Goal: Task Accomplishment & Management: Complete application form

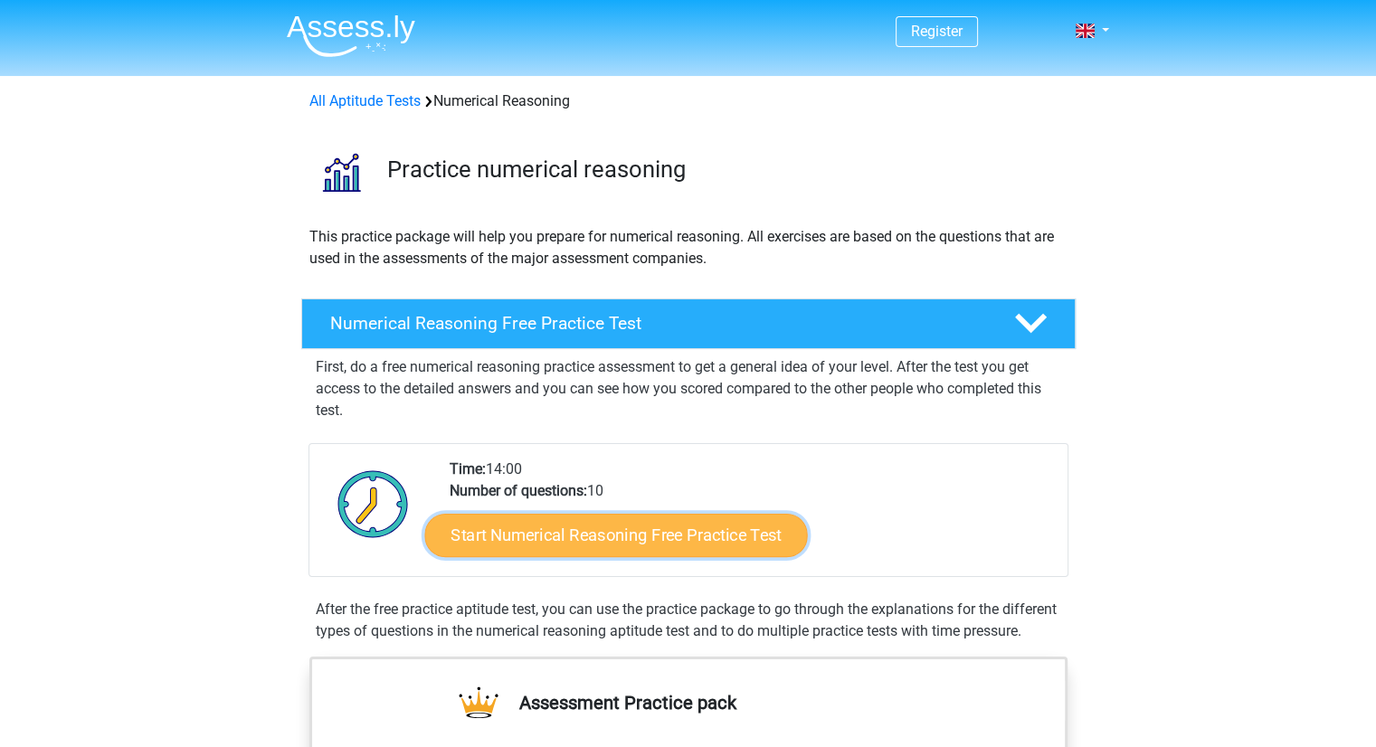
click at [537, 537] on link "Start Numerical Reasoning Free Practice Test" at bounding box center [615, 534] width 383 height 43
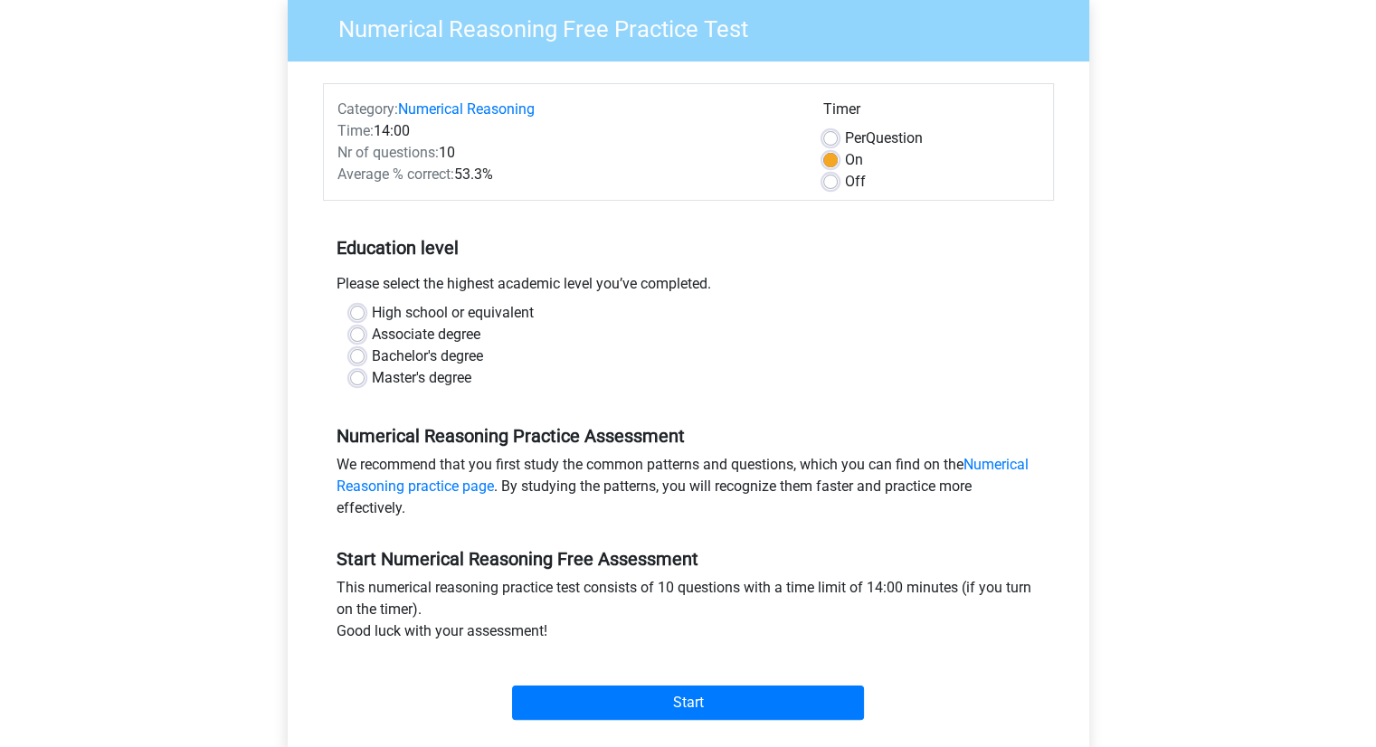
scroll to position [181, 0]
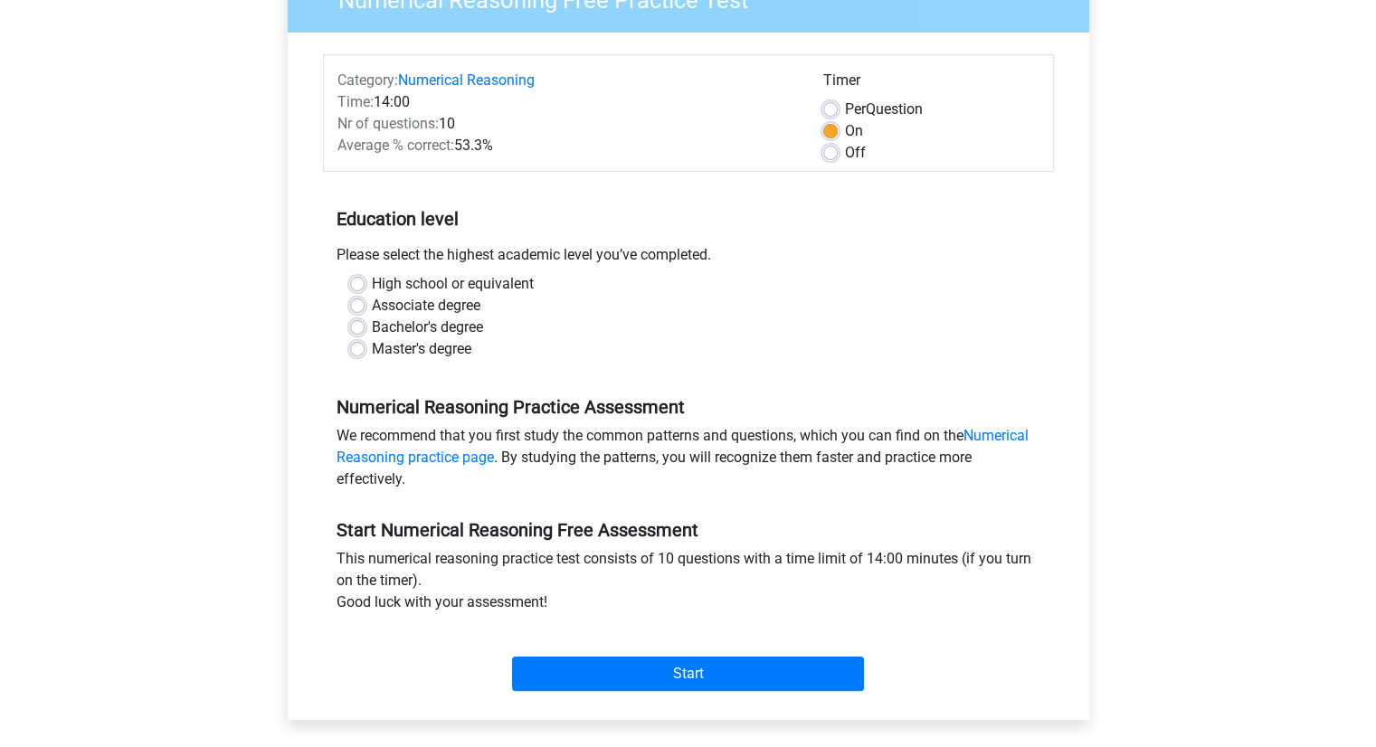
click at [372, 330] on label "Bachelor's degree" at bounding box center [427, 328] width 111 height 22
click at [362, 330] on input "Bachelor's degree" at bounding box center [357, 326] width 14 height 18
radio input "true"
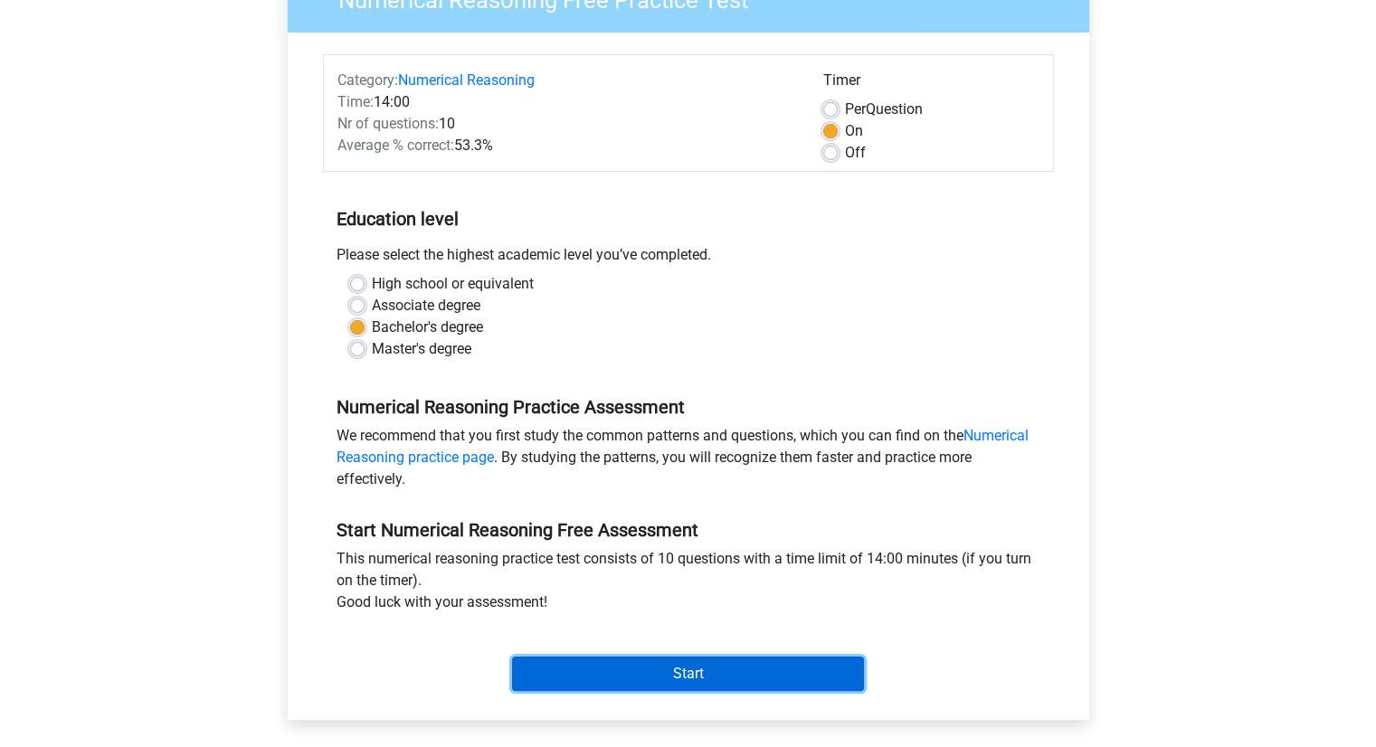
click at [643, 679] on input "Start" at bounding box center [688, 674] width 352 height 34
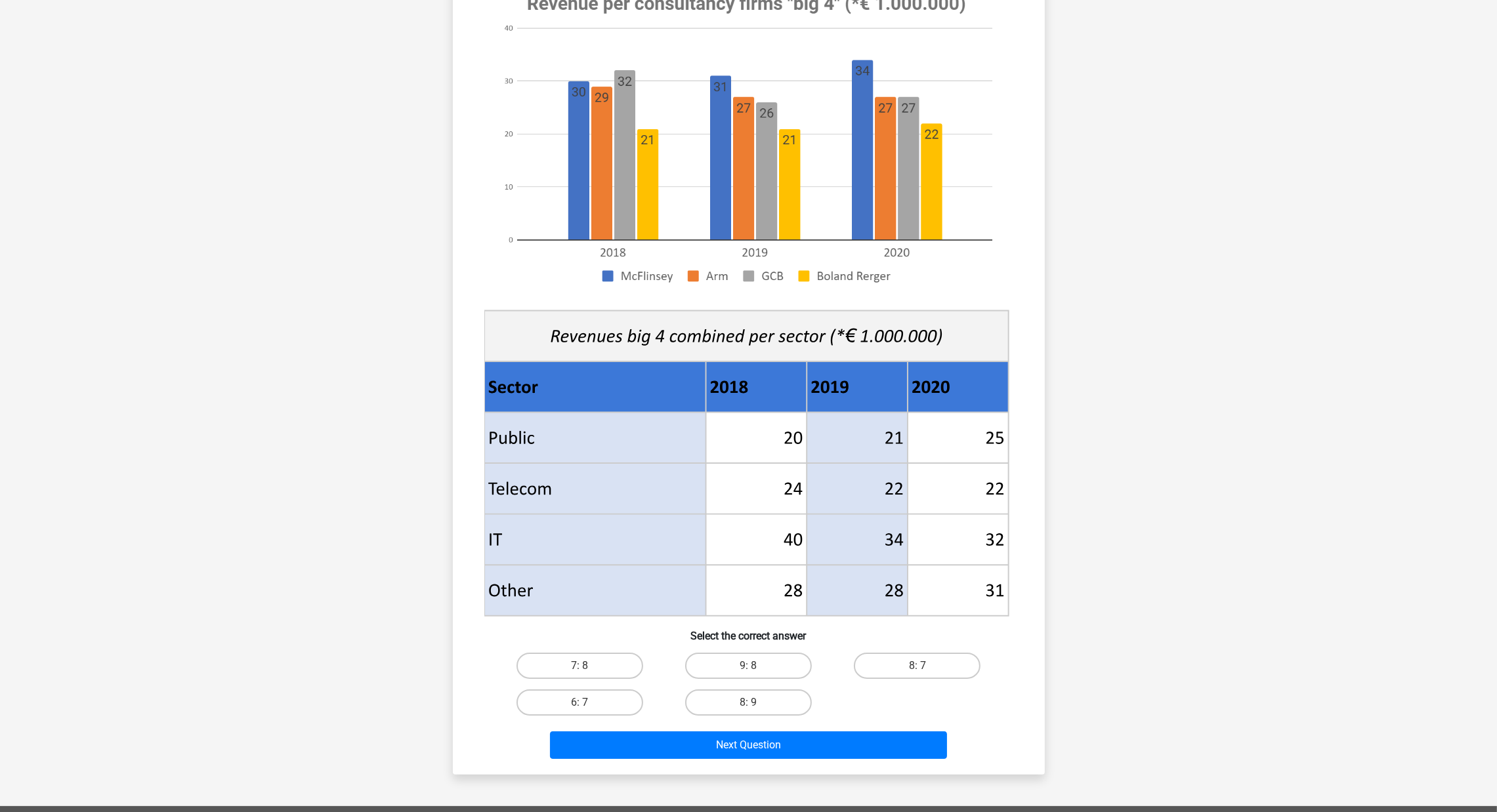
scroll to position [196, 0]
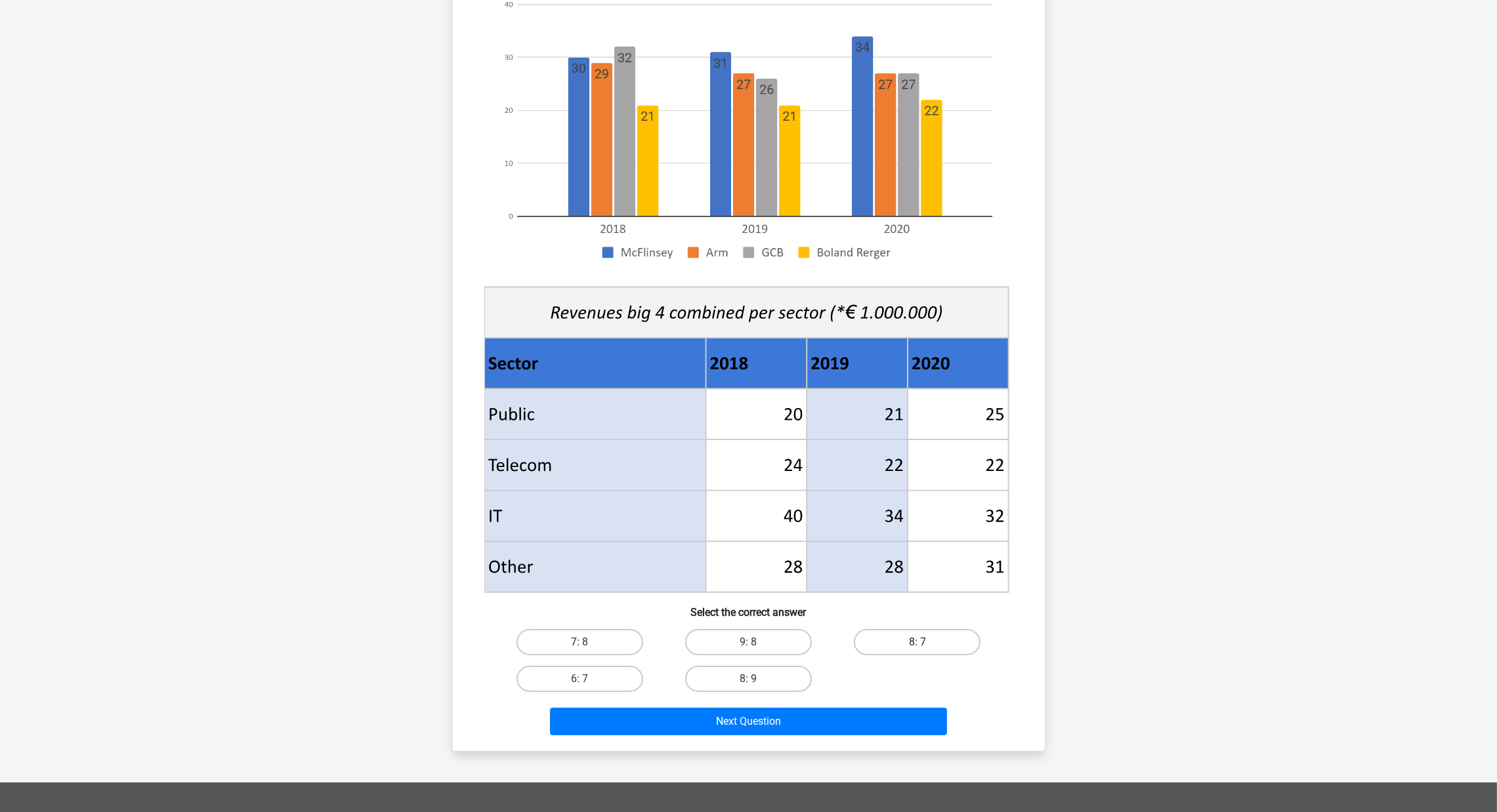
click at [889, 542] on label "8: 7" at bounding box center [917, 642] width 127 height 26
click at [917, 542] on input "8: 7" at bounding box center [922, 647] width 9 height 9
radio input "true"
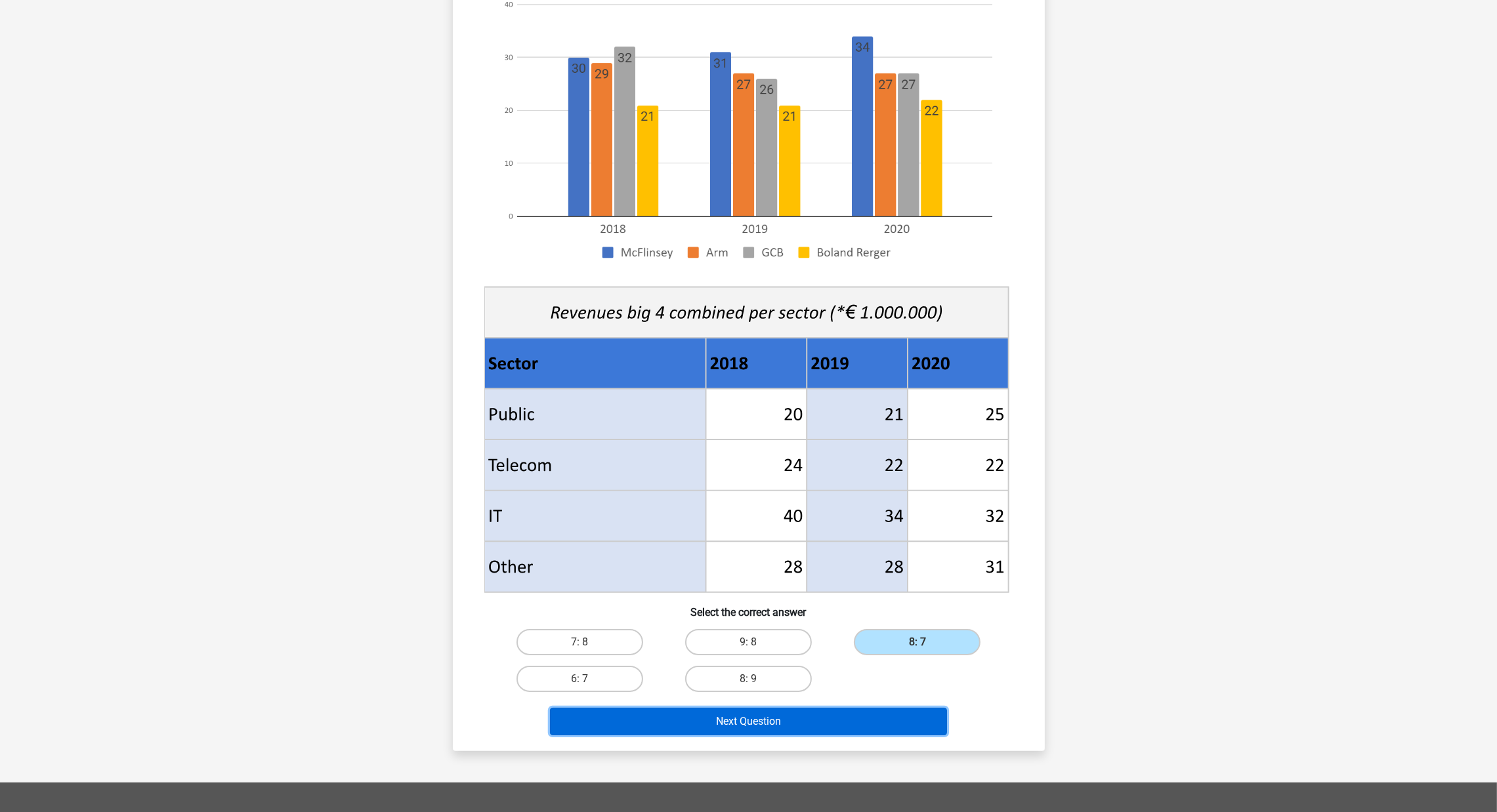
click at [891, 542] on button "Next Question" at bounding box center [748, 721] width 397 height 28
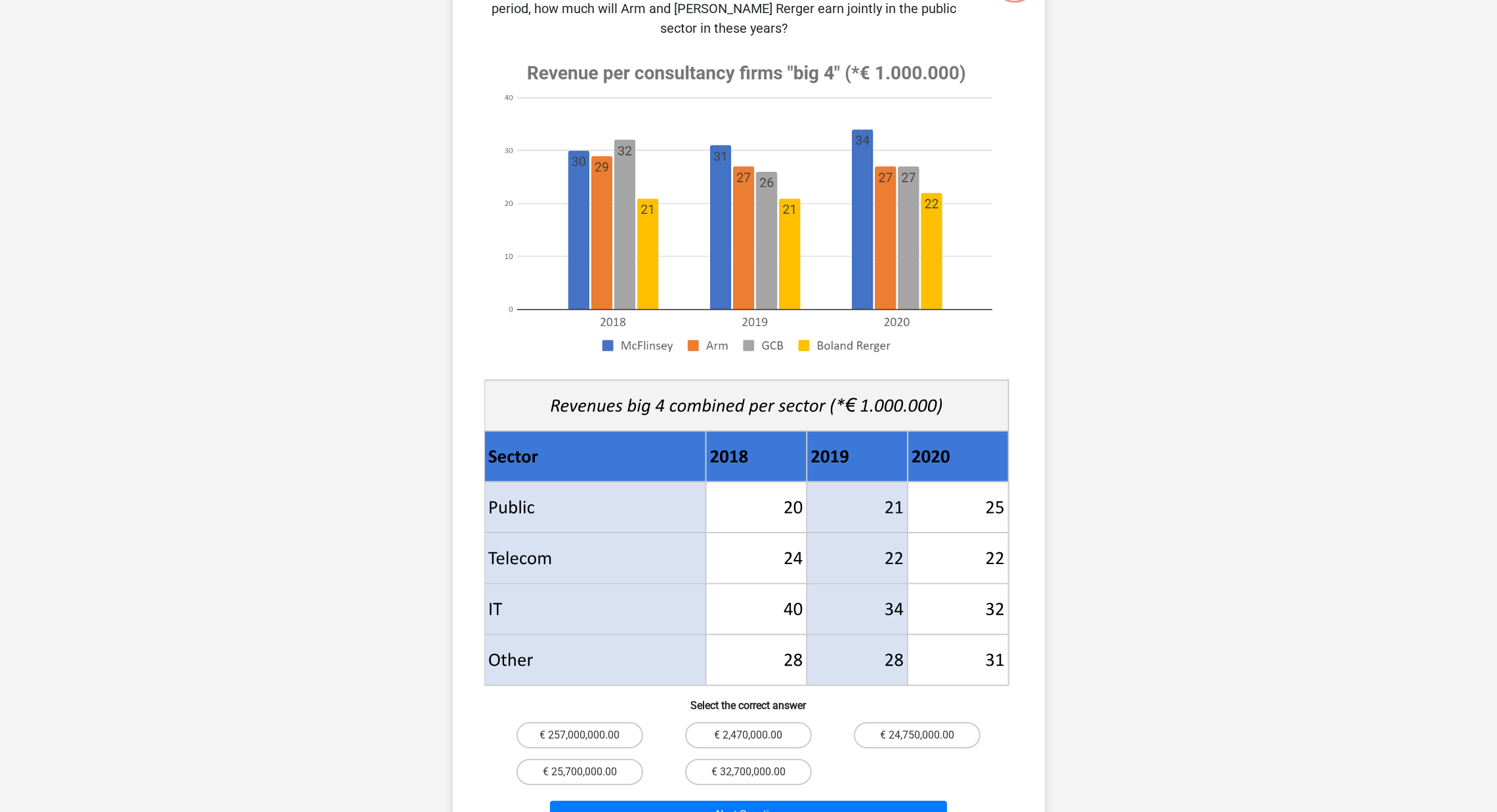
scroll to position [163, 0]
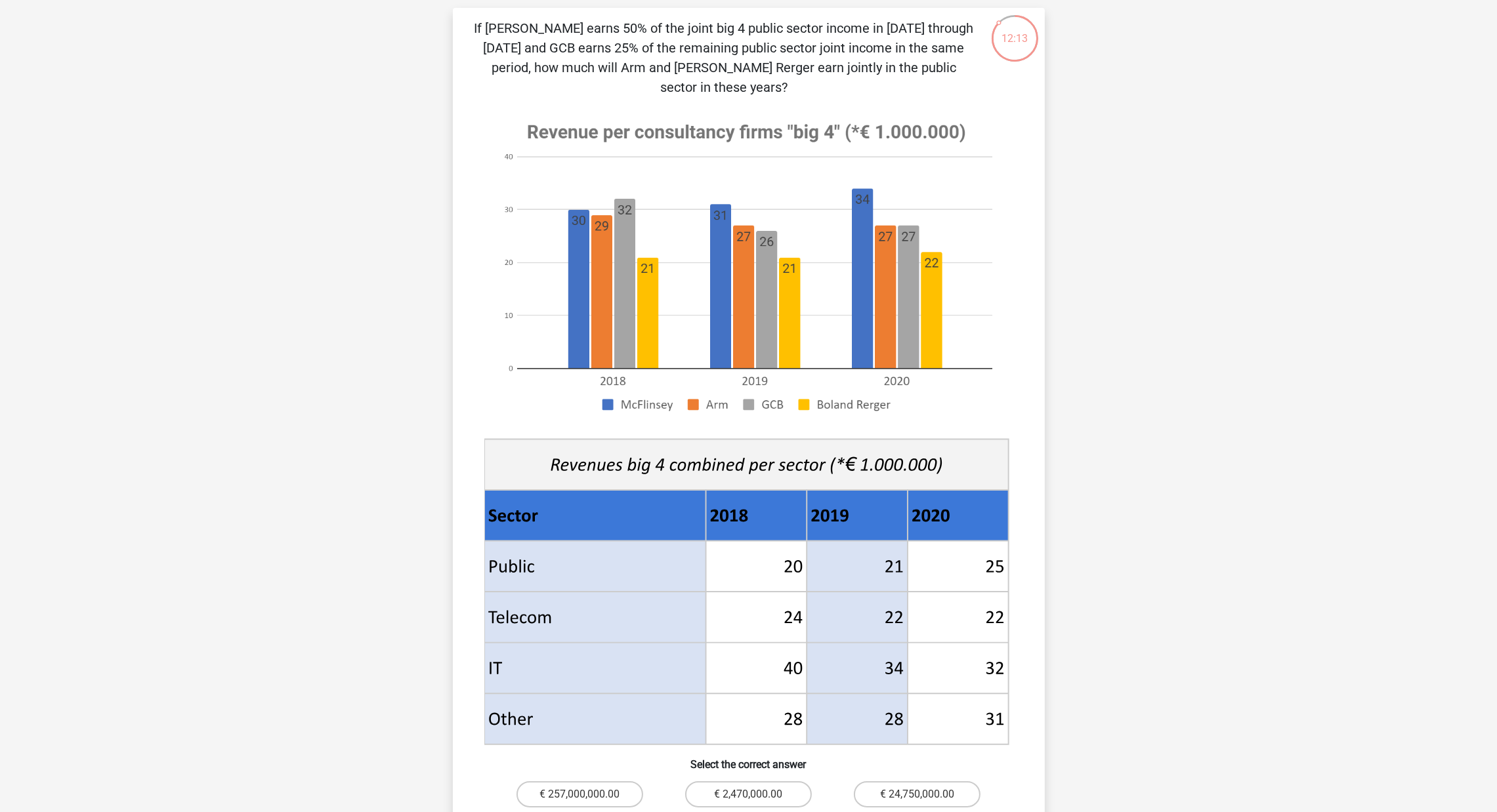
drag, startPoint x: 1111, startPoint y: 591, endPoint x: 1108, endPoint y: 555, distance: 36.1
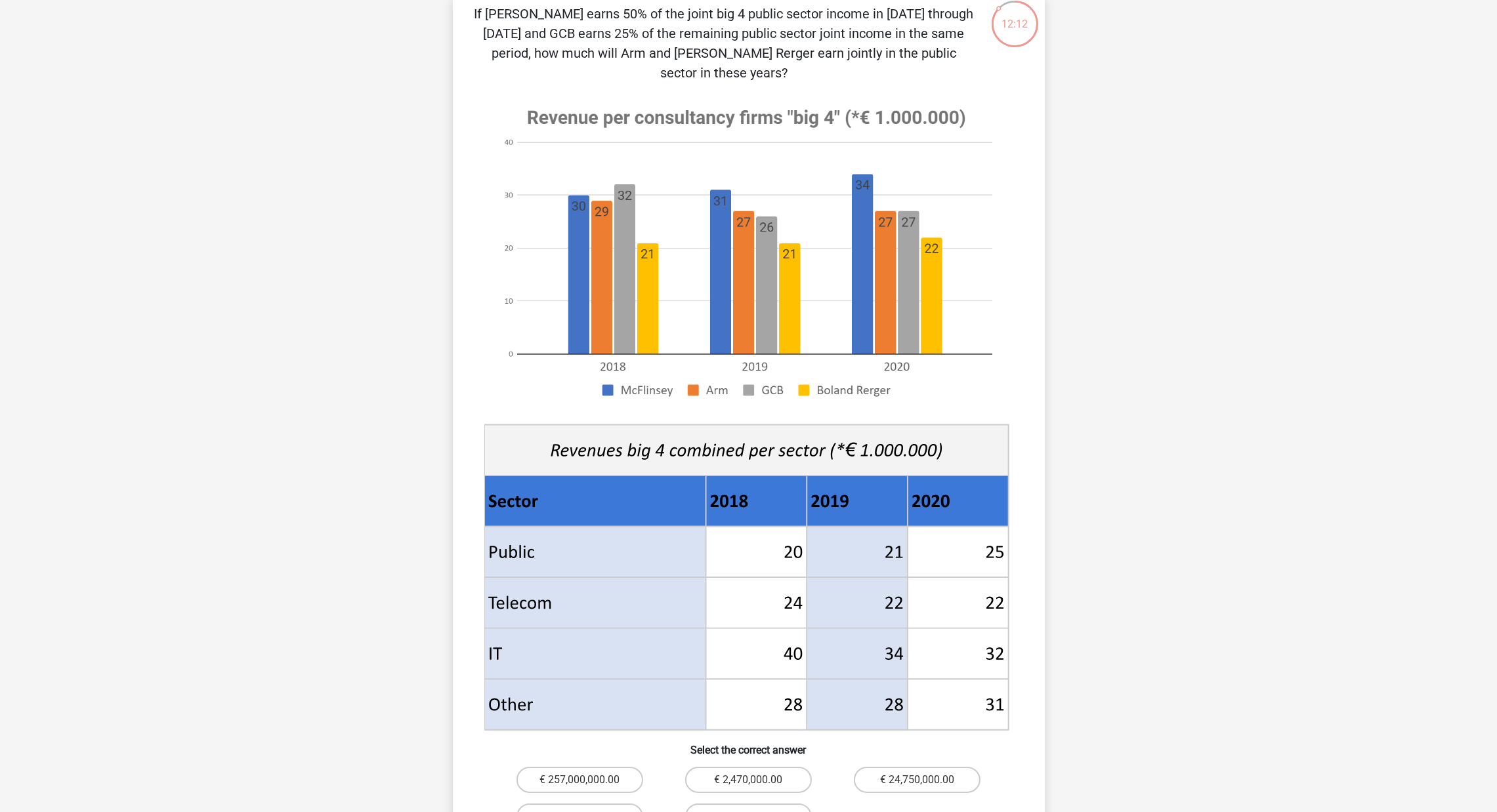
drag, startPoint x: 1108, startPoint y: 560, endPoint x: 1114, endPoint y: 584, distance: 24.7
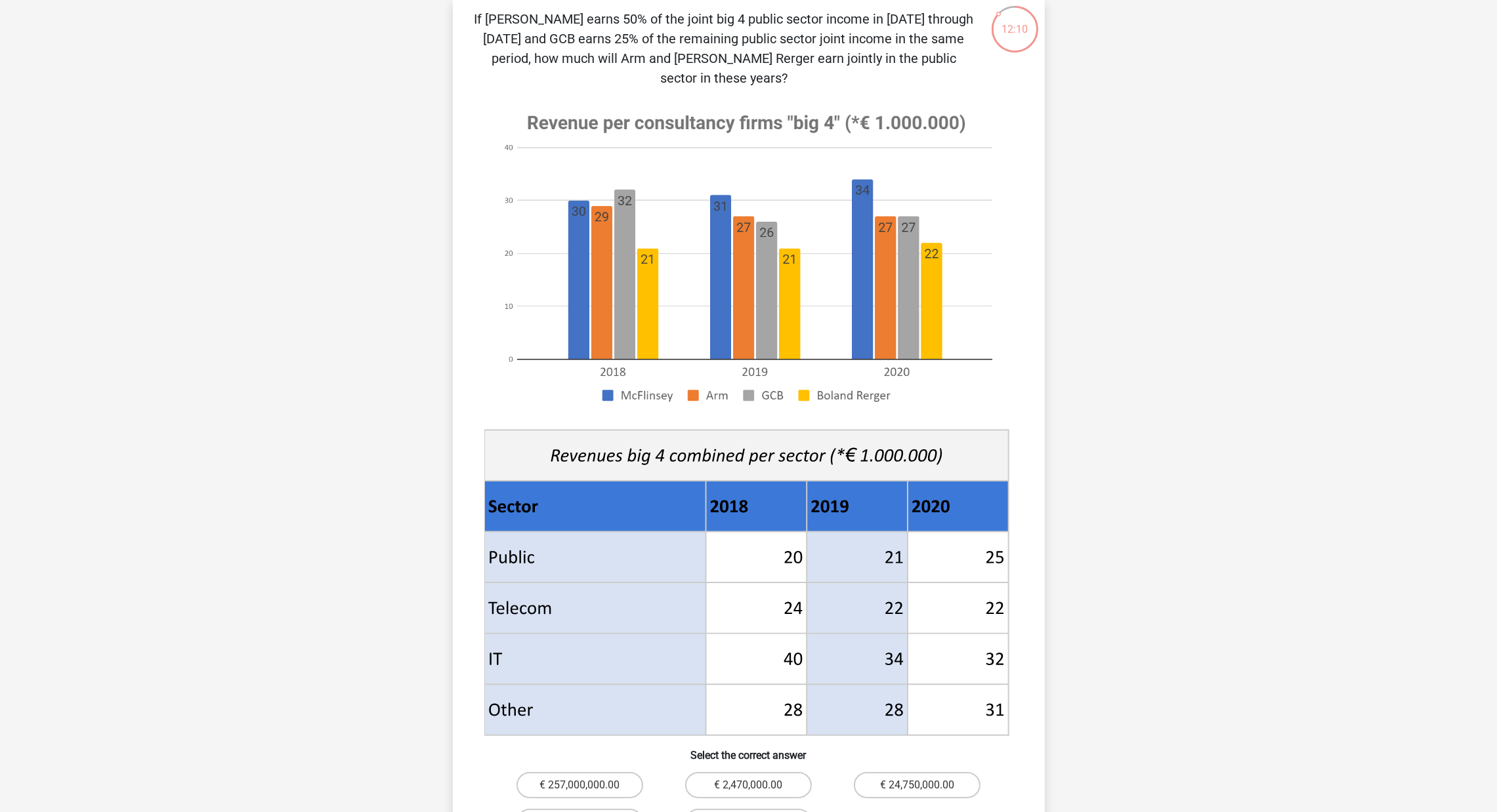
drag, startPoint x: 1114, startPoint y: 584, endPoint x: 1114, endPoint y: 569, distance: 15.0
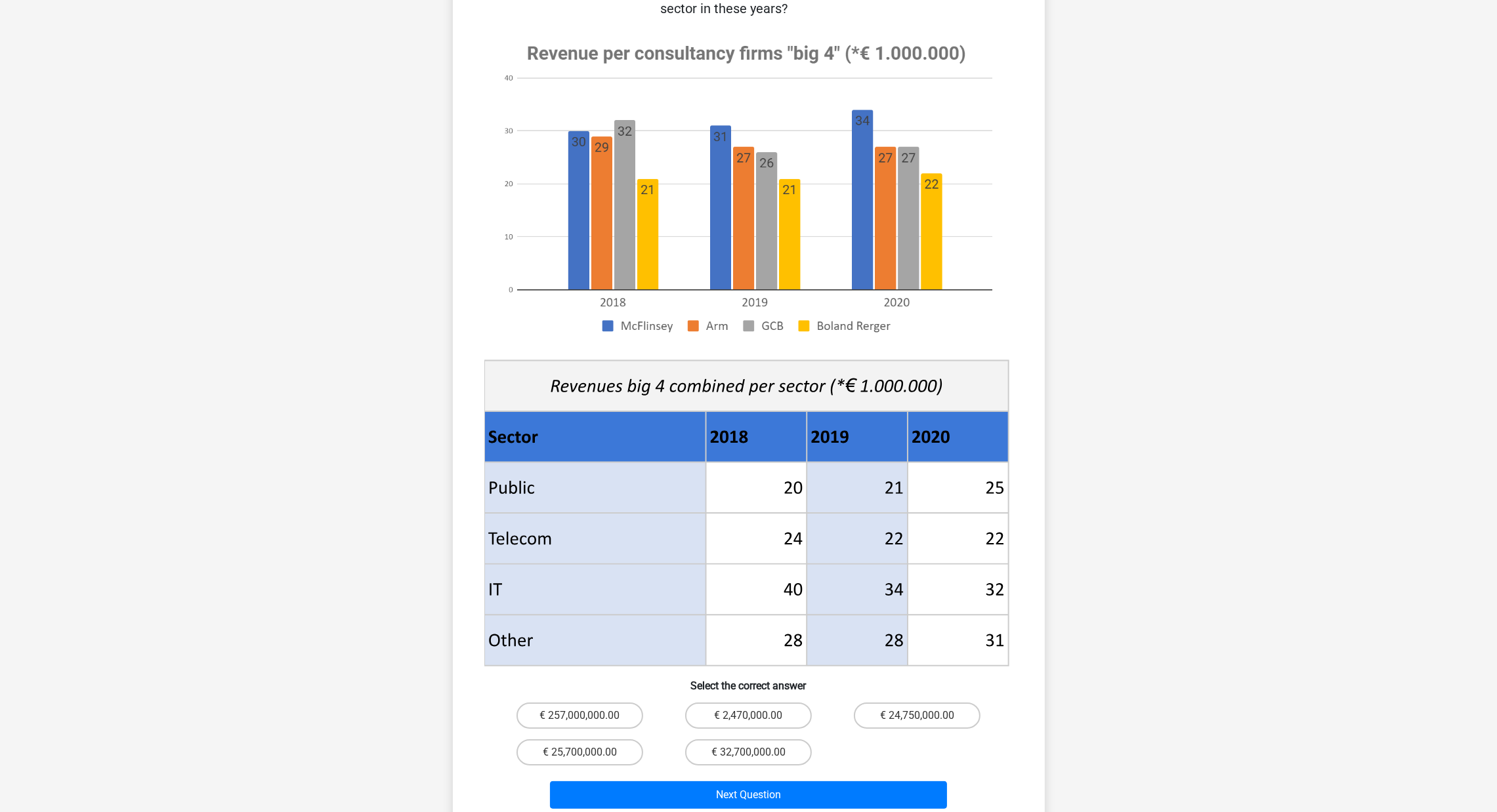
scroll to position [196, 0]
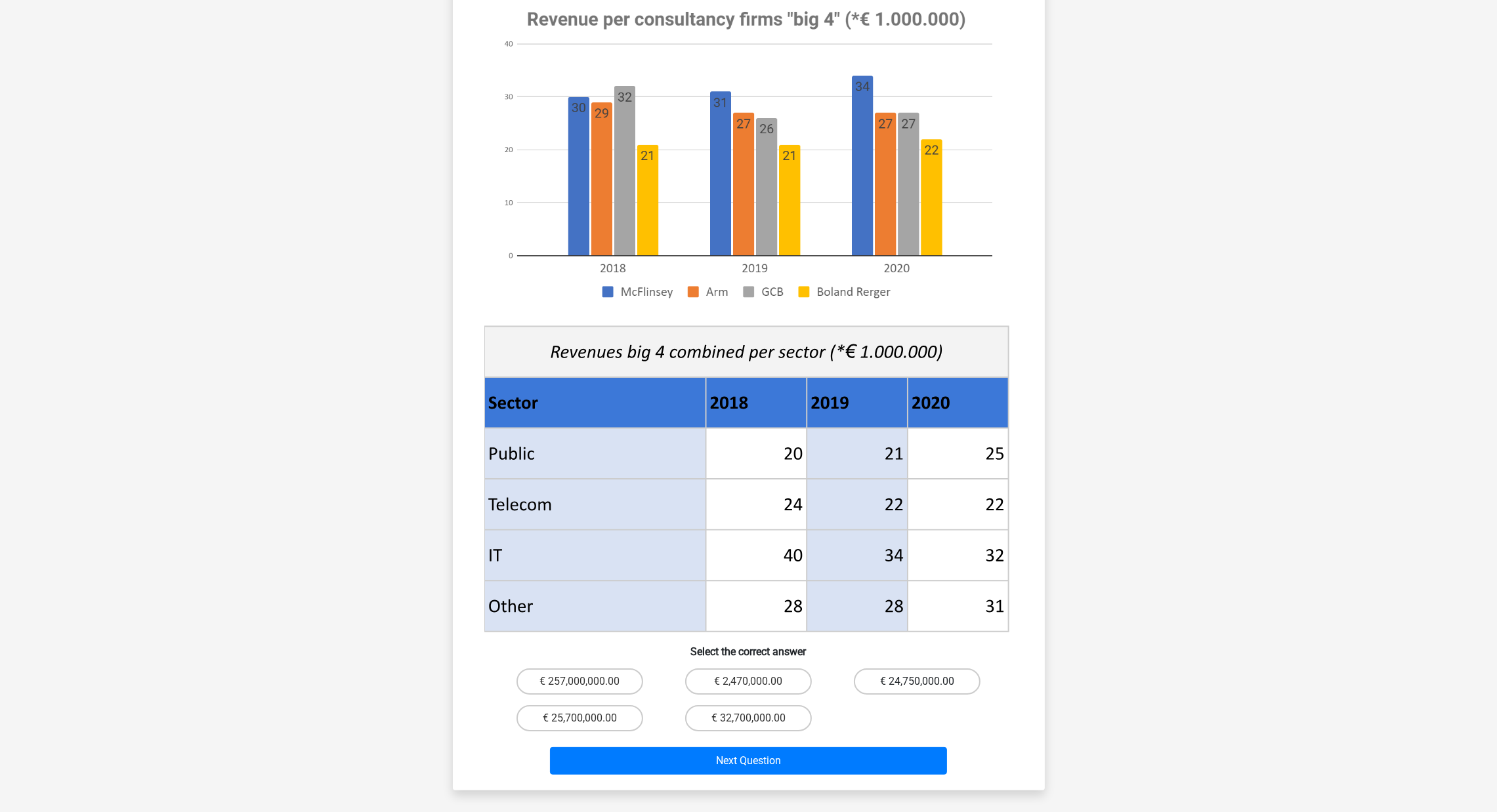
click at [904, 542] on label "€ 24,750,000.00" at bounding box center [917, 682] width 127 height 26
click at [917, 542] on input "€ 24,750,000.00" at bounding box center [922, 686] width 9 height 9
radio input "true"
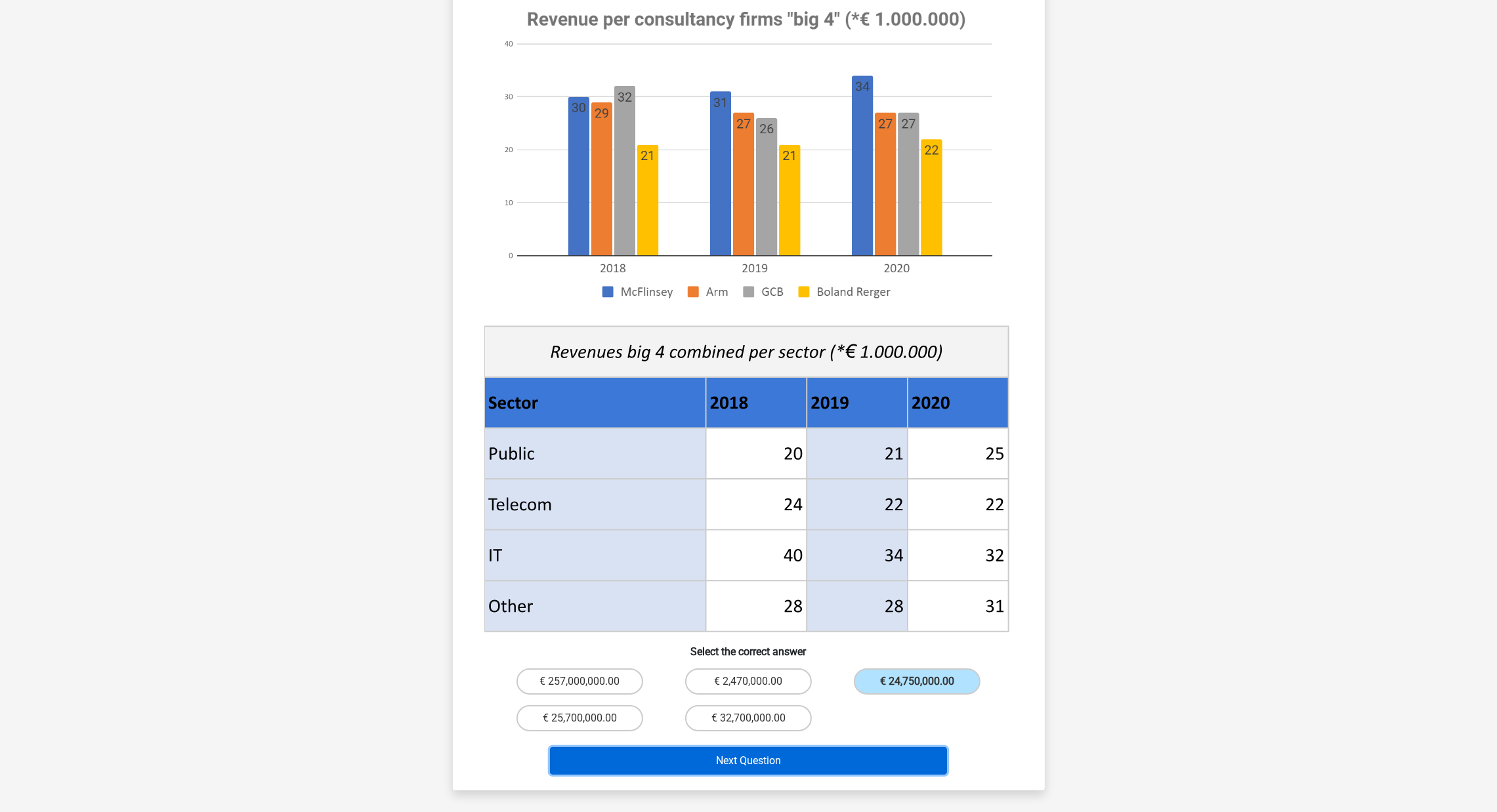
click at [887, 542] on button "Next Question" at bounding box center [748, 761] width 397 height 28
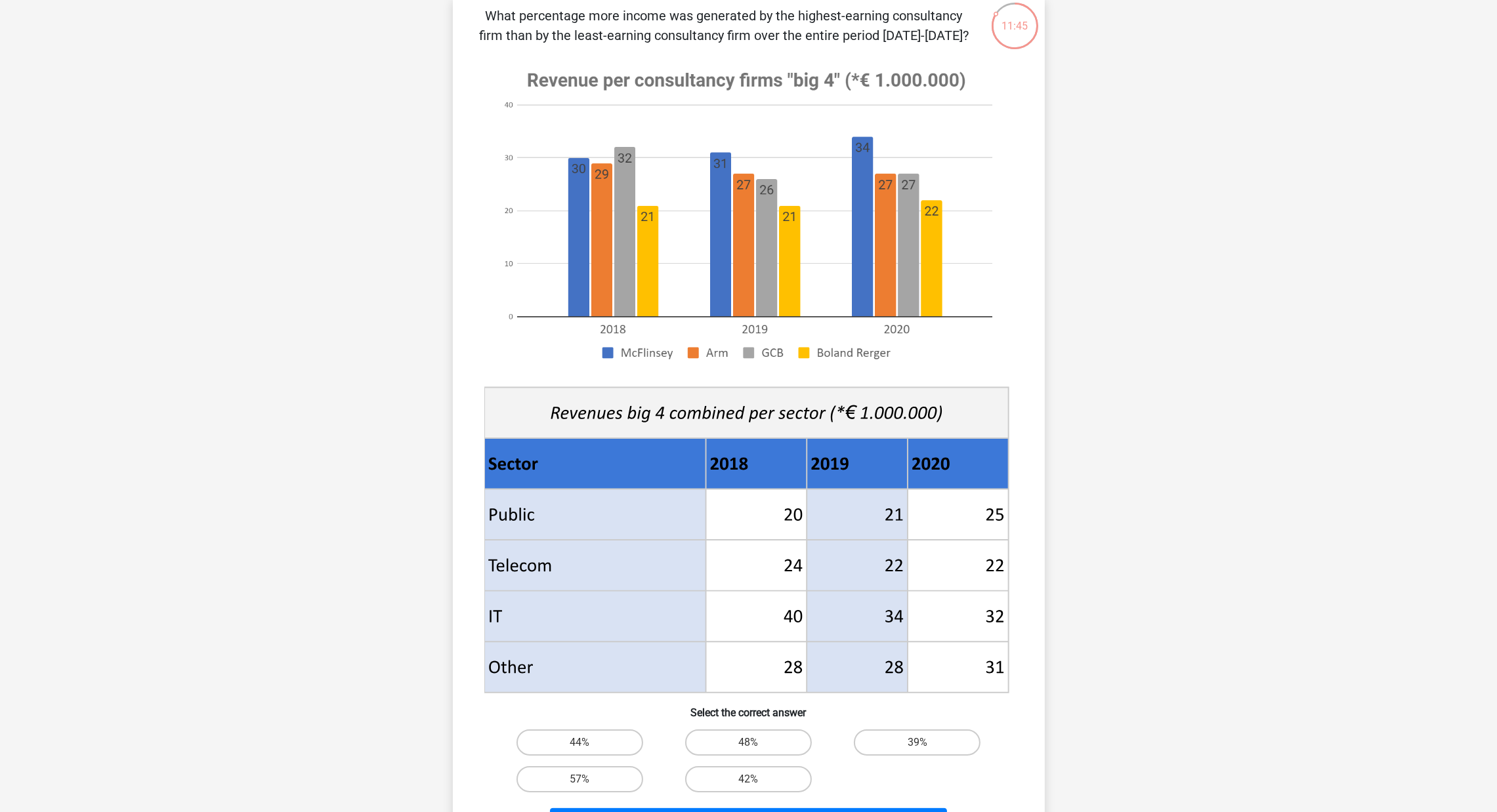
scroll to position [100, 0]
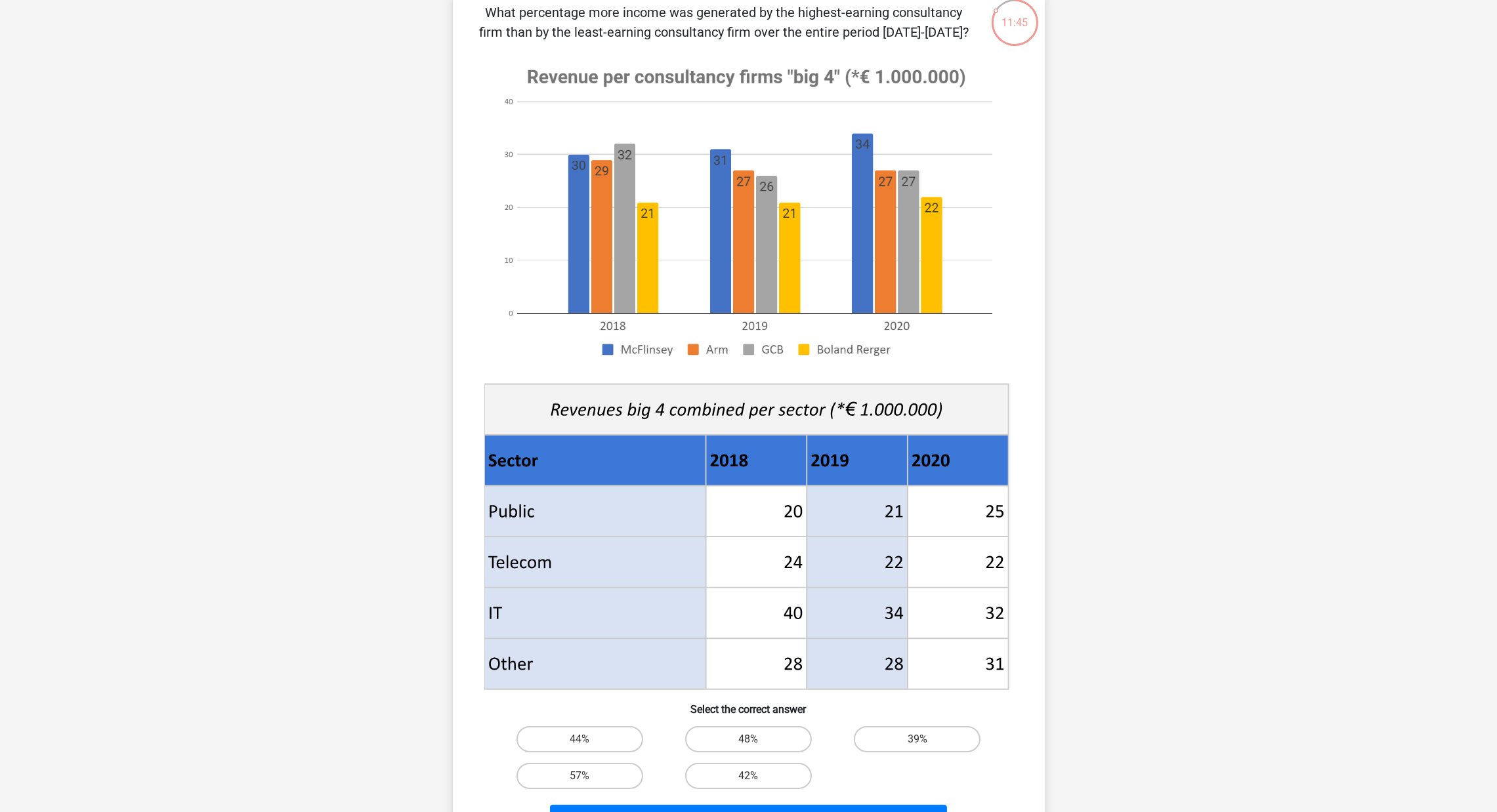
drag, startPoint x: 1064, startPoint y: 503, endPoint x: 1066, endPoint y: 523, distance: 20.1
click at [696, 542] on label "42%" at bounding box center [748, 776] width 127 height 26
click at [748, 542] on input "42%" at bounding box center [753, 781] width 9 height 9
radio input "true"
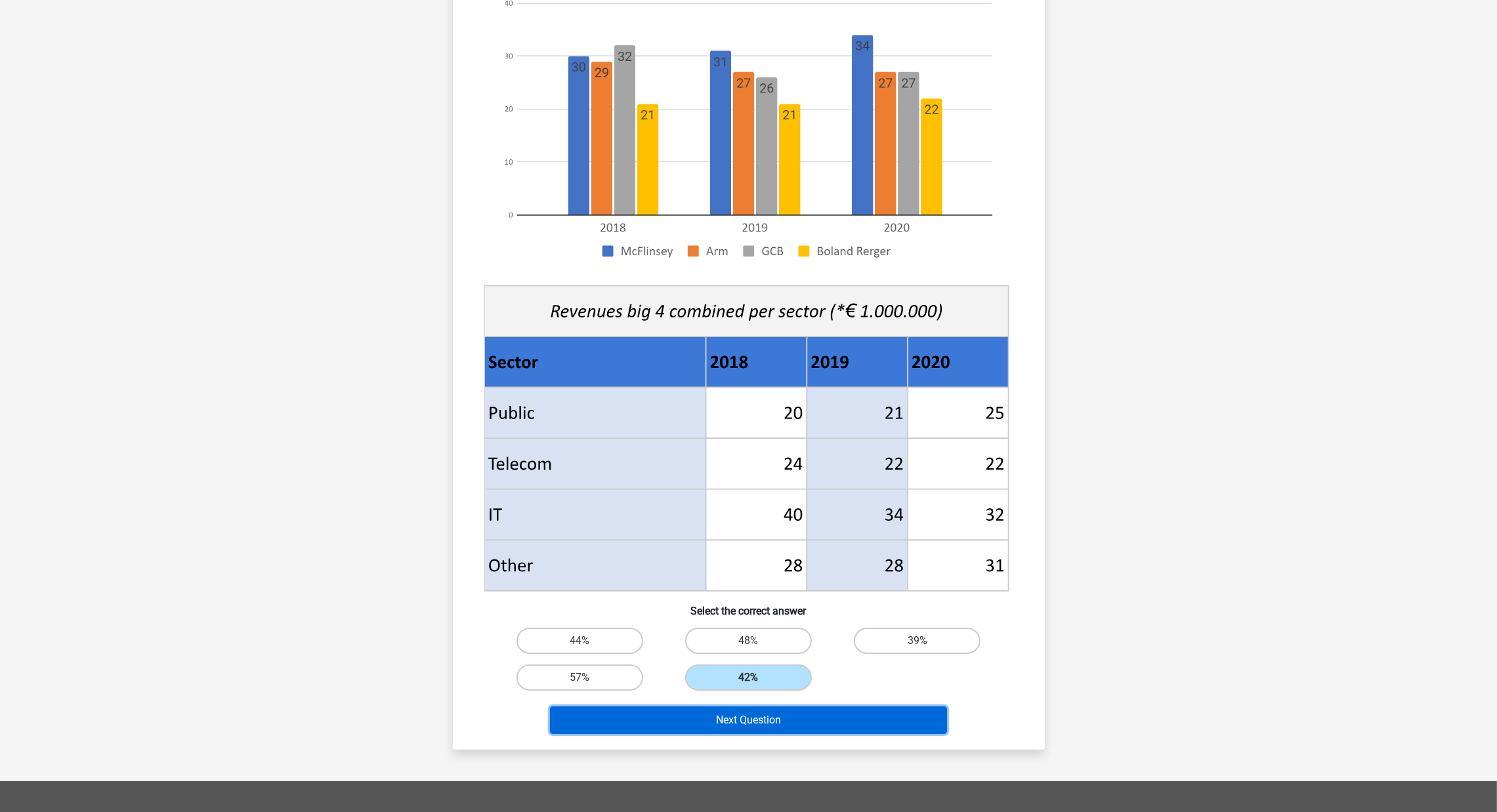
click at [888, 542] on button "Next Question" at bounding box center [748, 721] width 397 height 28
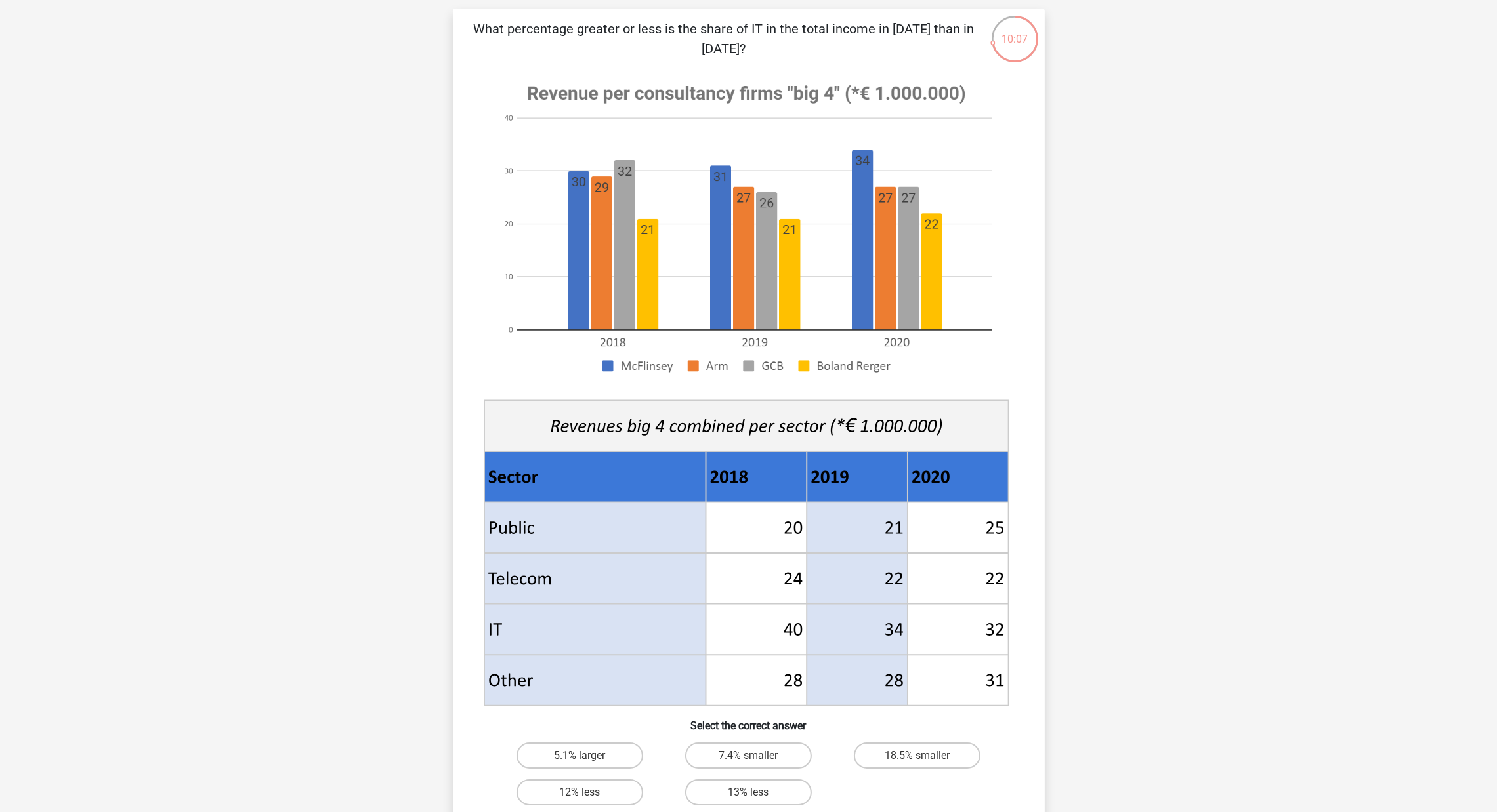
scroll to position [85, 0]
click at [584, 542] on input "12% less" at bounding box center [584, 795] width 9 height 9
radio input "true"
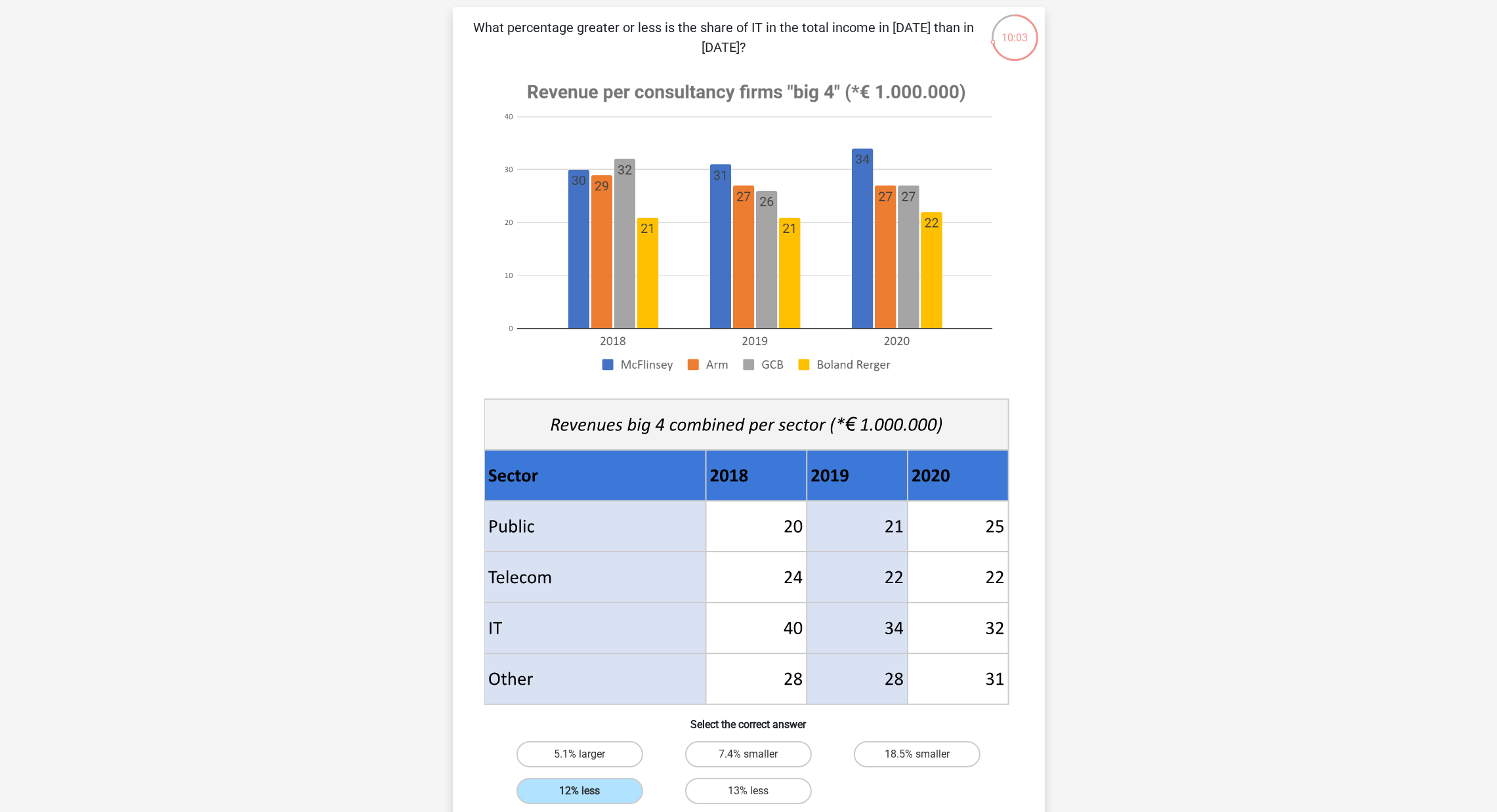
scroll to position [281, 0]
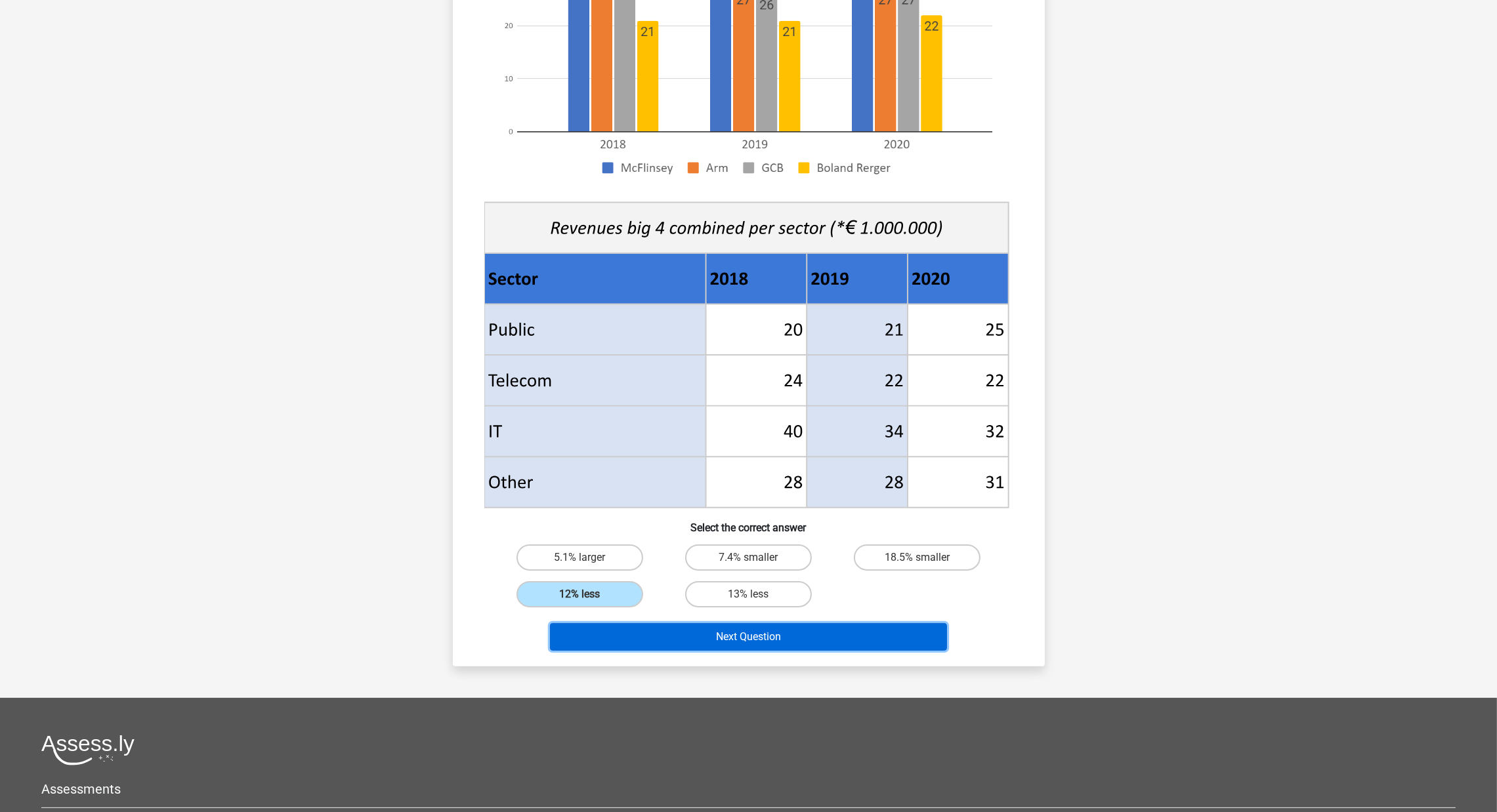
click at [837, 542] on button "Next Question" at bounding box center [748, 637] width 397 height 28
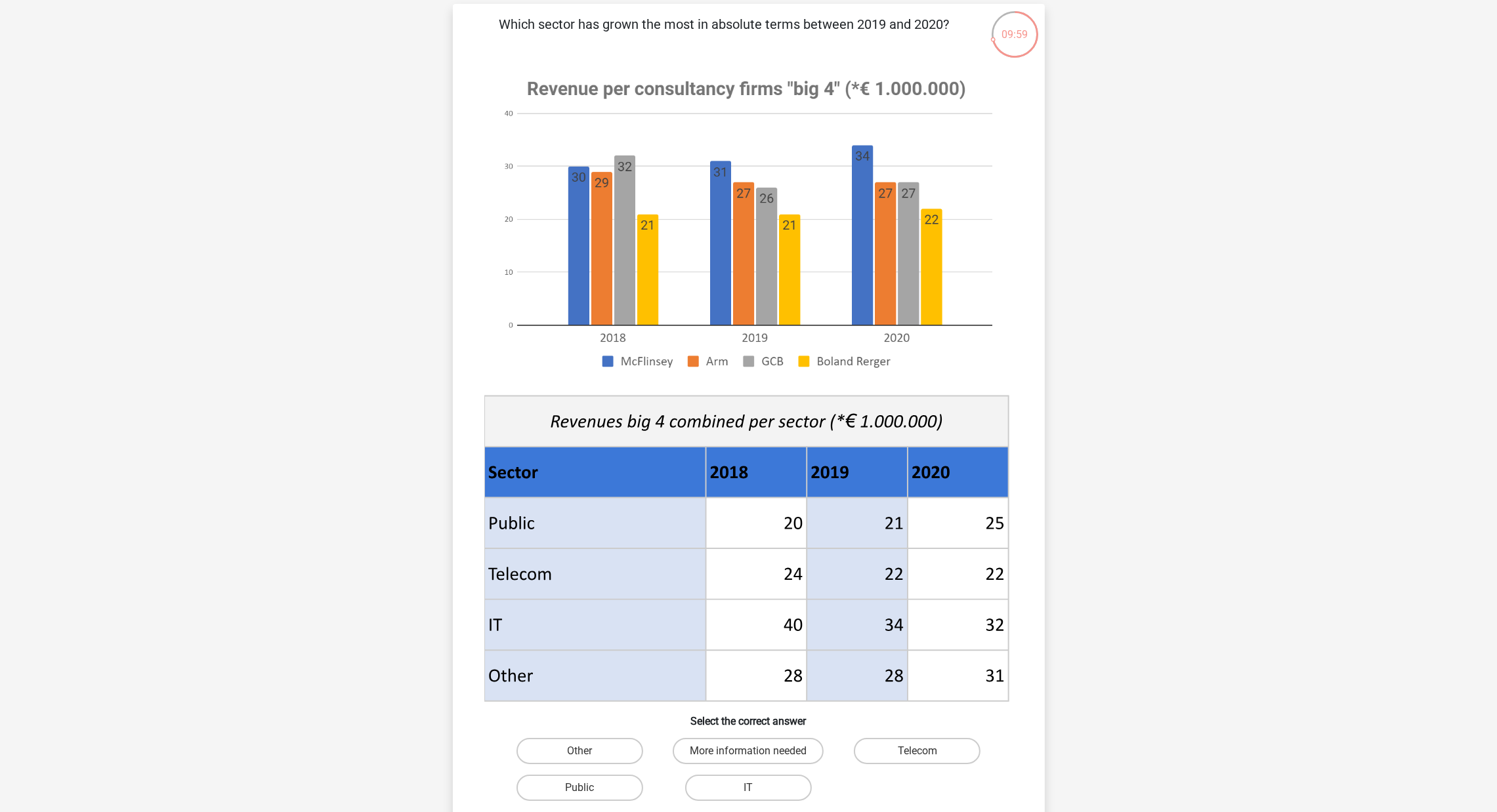
scroll to position [96, 0]
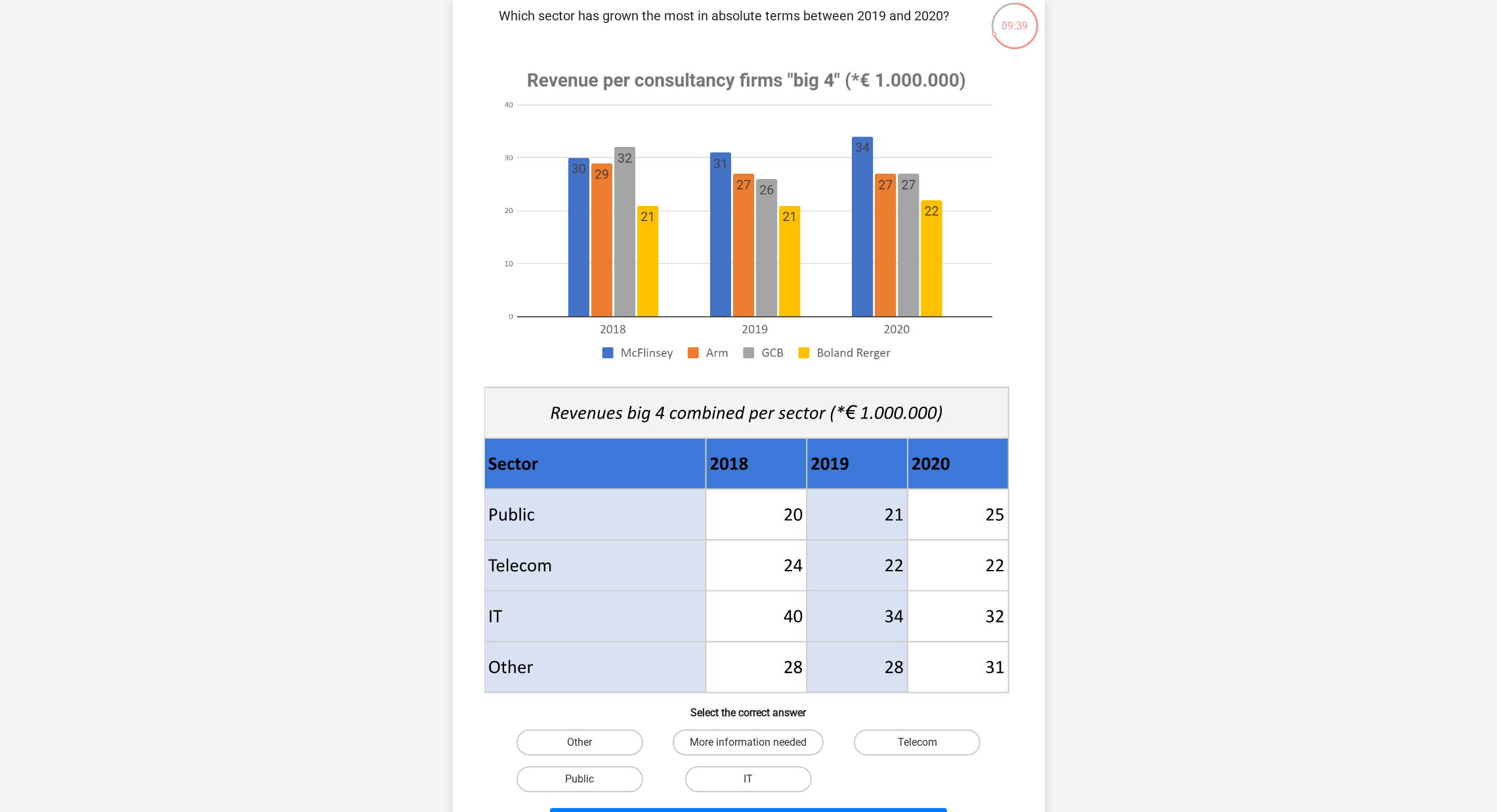
click at [580, 542] on input "Public" at bounding box center [584, 784] width 9 height 9
radio input "true"
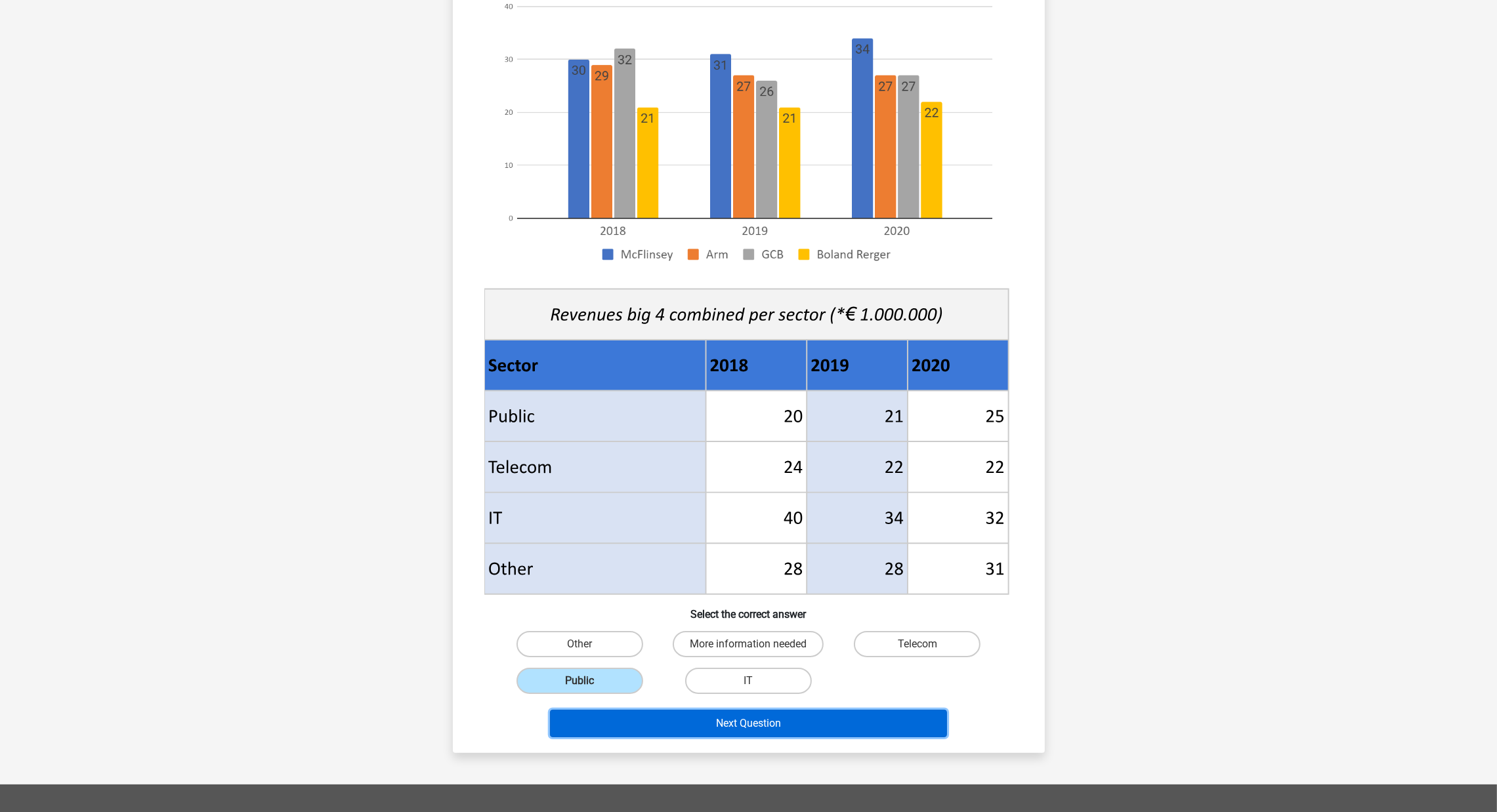
click at [846, 542] on button "Next Question" at bounding box center [748, 724] width 397 height 28
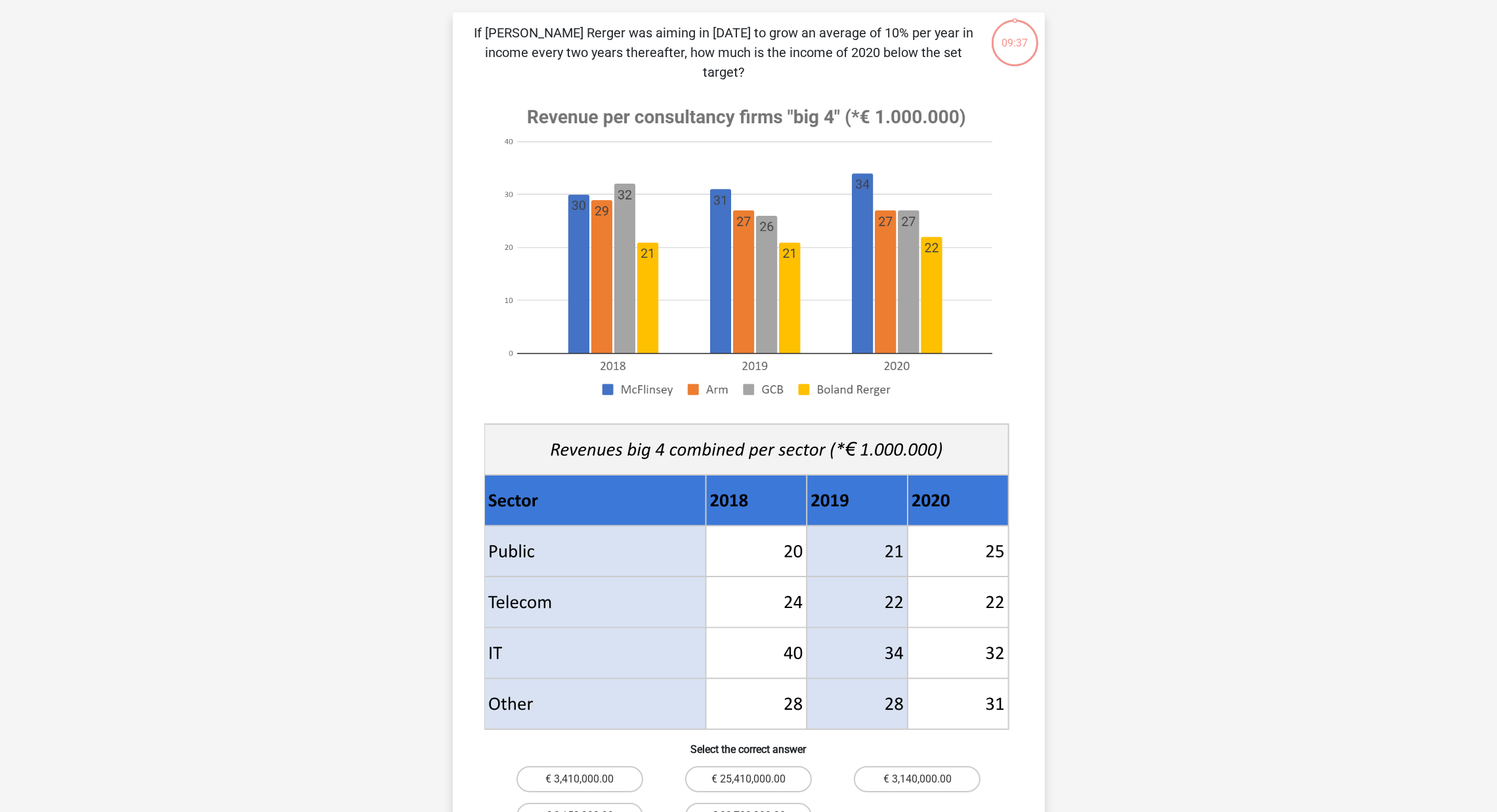
scroll to position [65, 0]
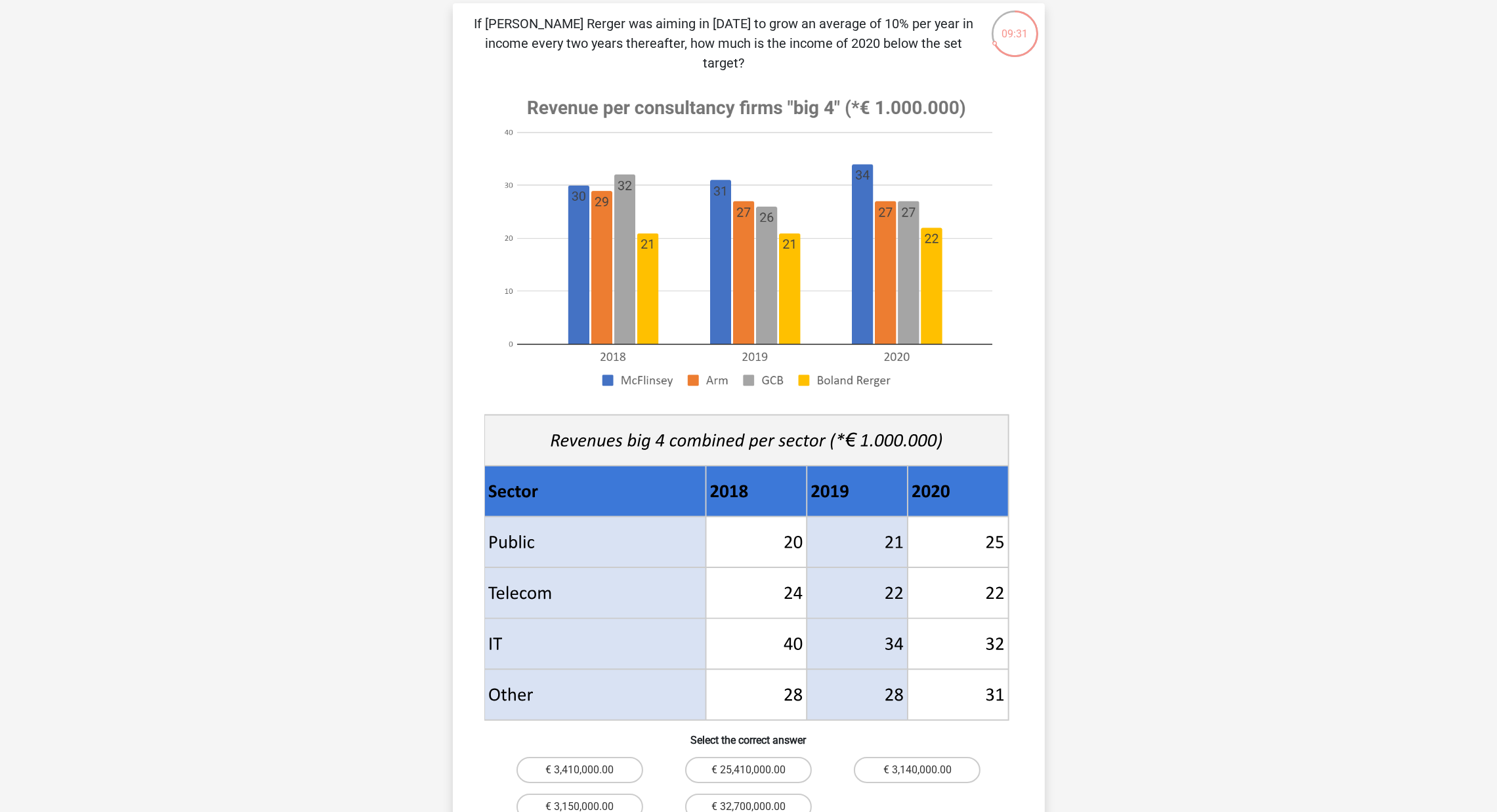
drag, startPoint x: 1053, startPoint y: 514, endPoint x: 1065, endPoint y: 537, distance: 25.9
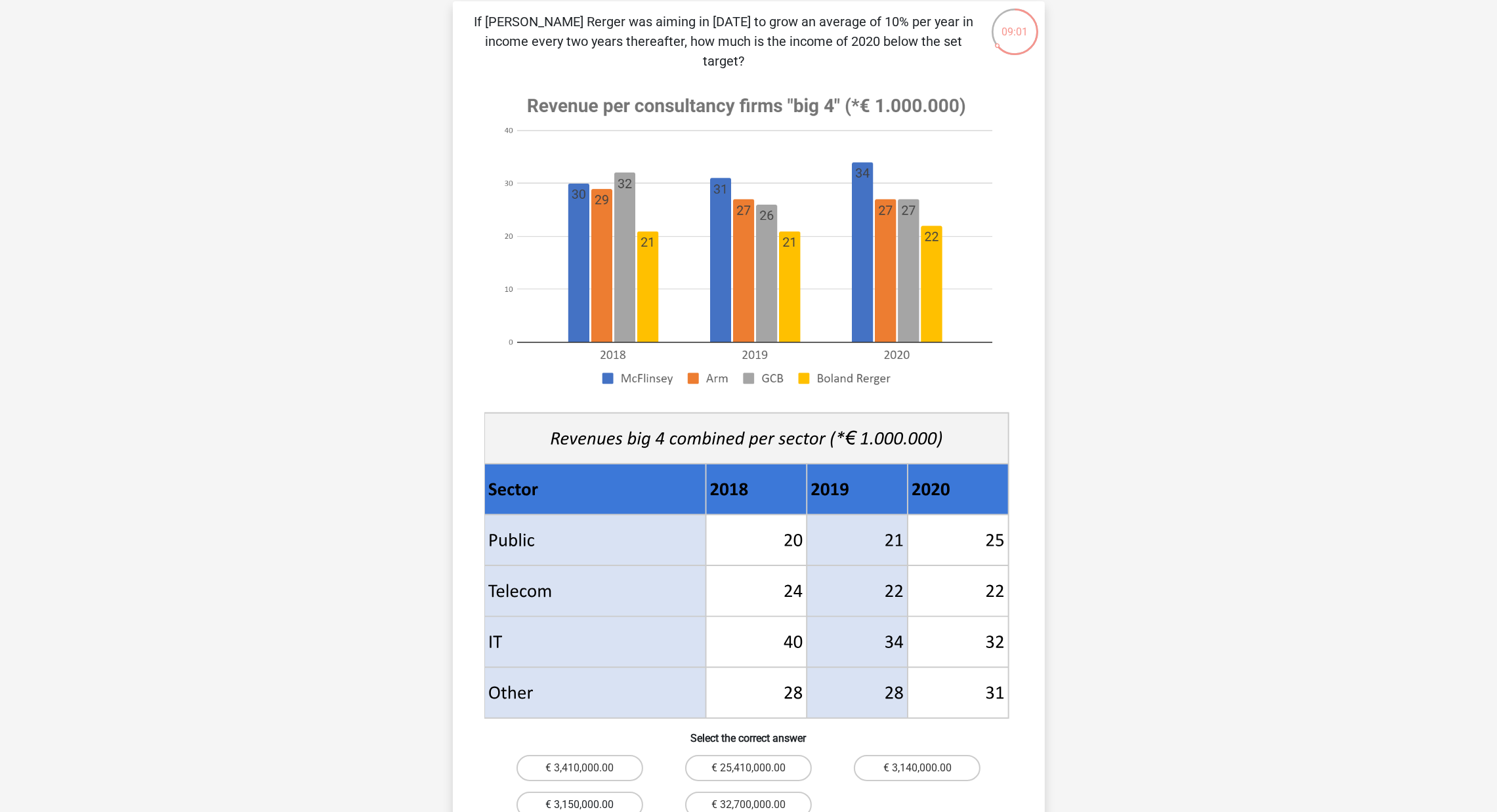
click at [602, 542] on label "€ 3,150,000.00" at bounding box center [580, 805] width 127 height 26
click at [588, 542] on input "€ 3,150,000.00" at bounding box center [584, 809] width 9 height 9
radio input "true"
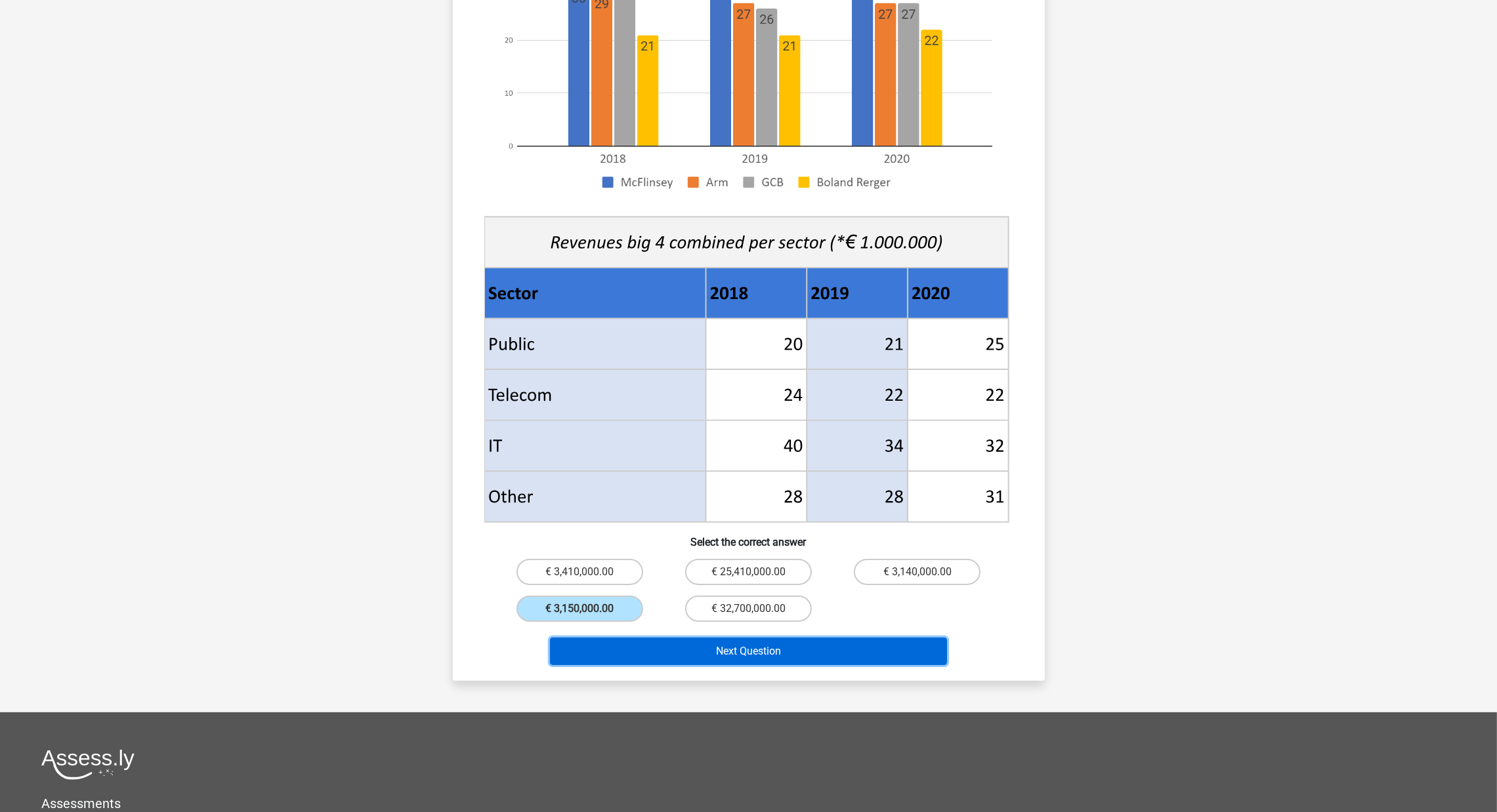
click at [881, 542] on button "Next Question" at bounding box center [748, 652] width 397 height 28
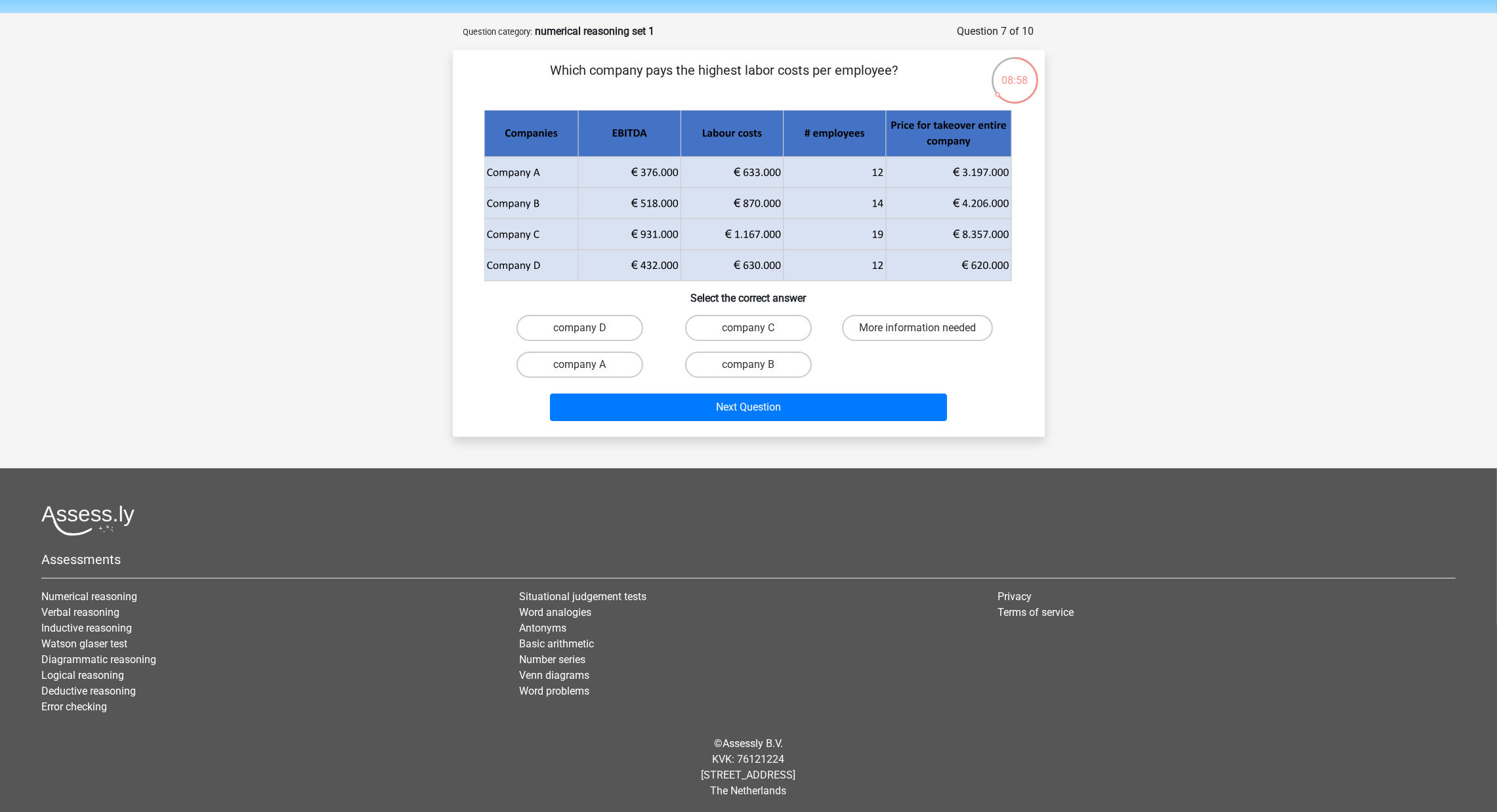
scroll to position [0, 0]
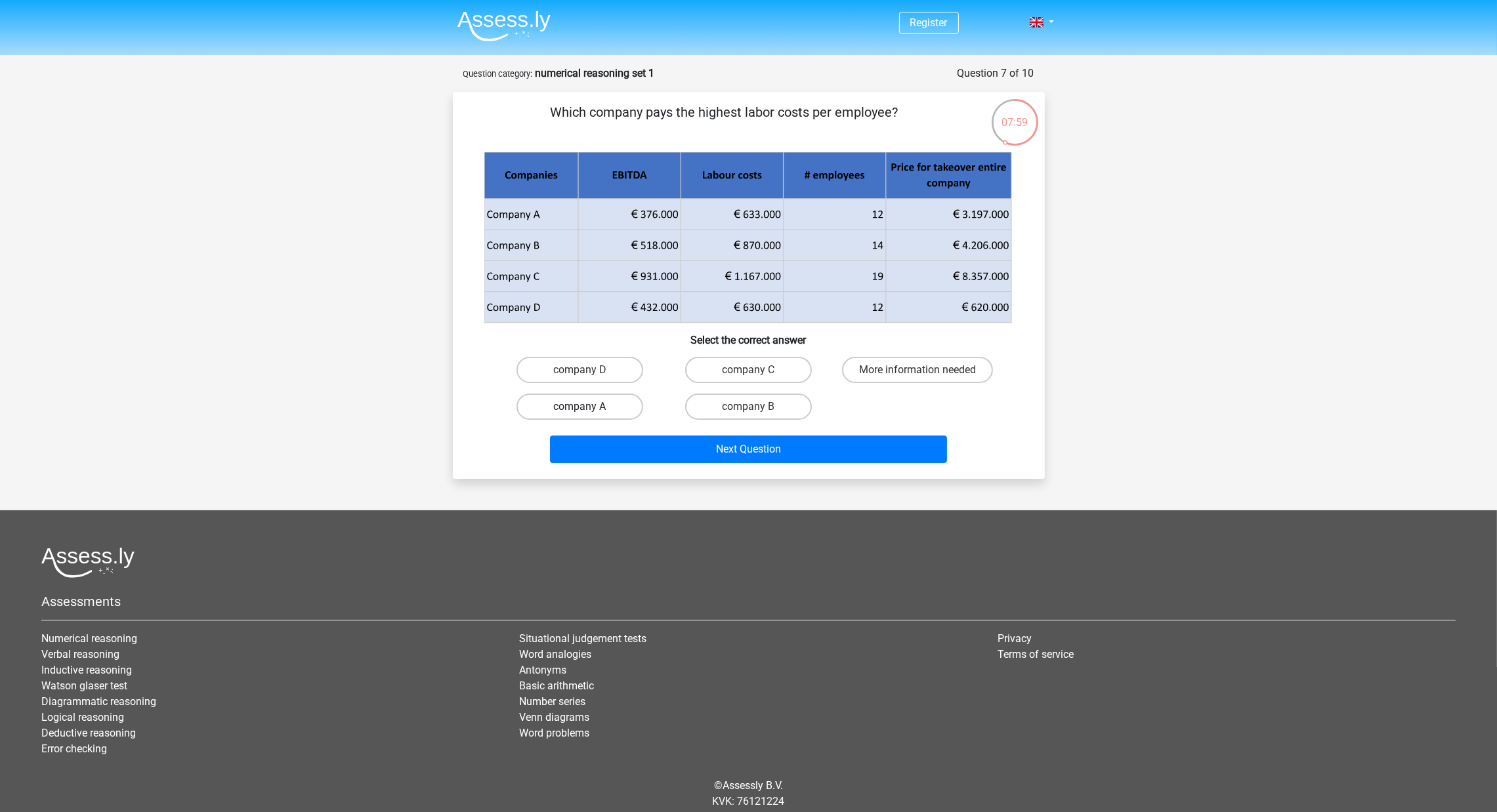
click at [617, 397] on label "company A" at bounding box center [580, 407] width 127 height 26
click at [588, 407] on input "company A" at bounding box center [584, 411] width 9 height 9
radio input "true"
click at [667, 439] on button "Next Question" at bounding box center [748, 450] width 397 height 28
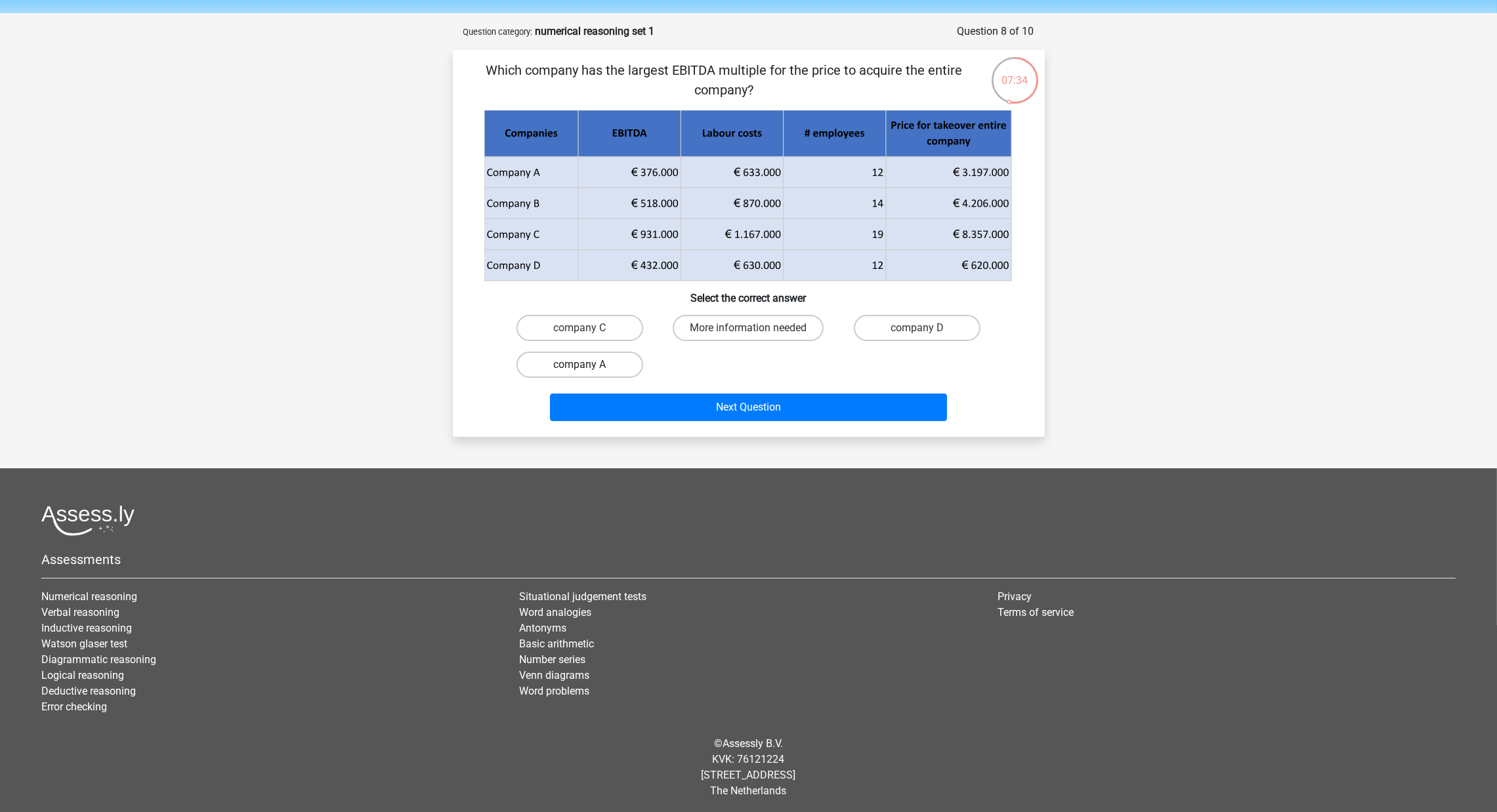
click at [624, 352] on label "company A" at bounding box center [580, 365] width 127 height 26
click at [588, 365] on input "company A" at bounding box center [584, 369] width 9 height 9
radio input "true"
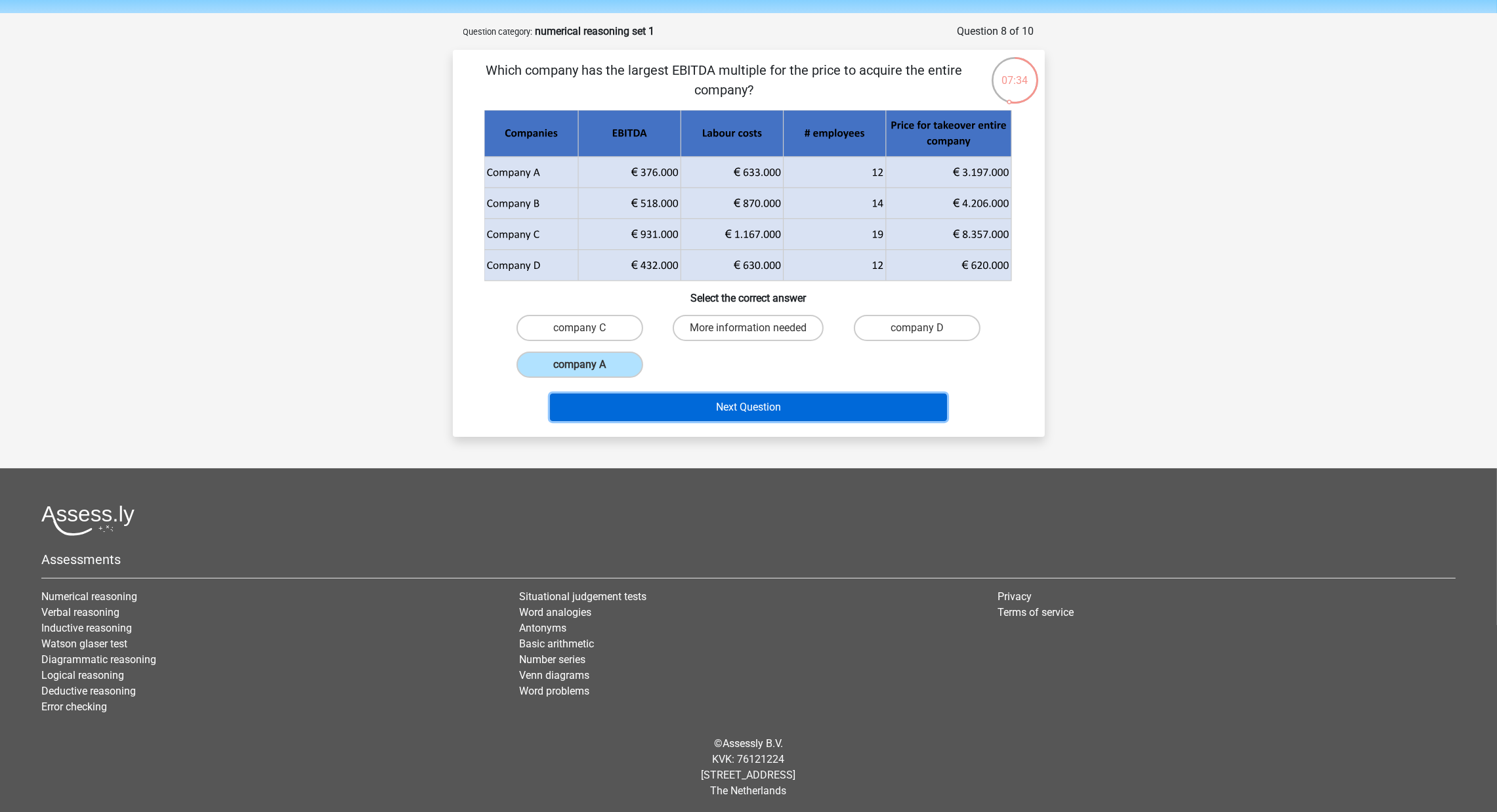
click at [688, 395] on button "Next Question" at bounding box center [748, 407] width 397 height 28
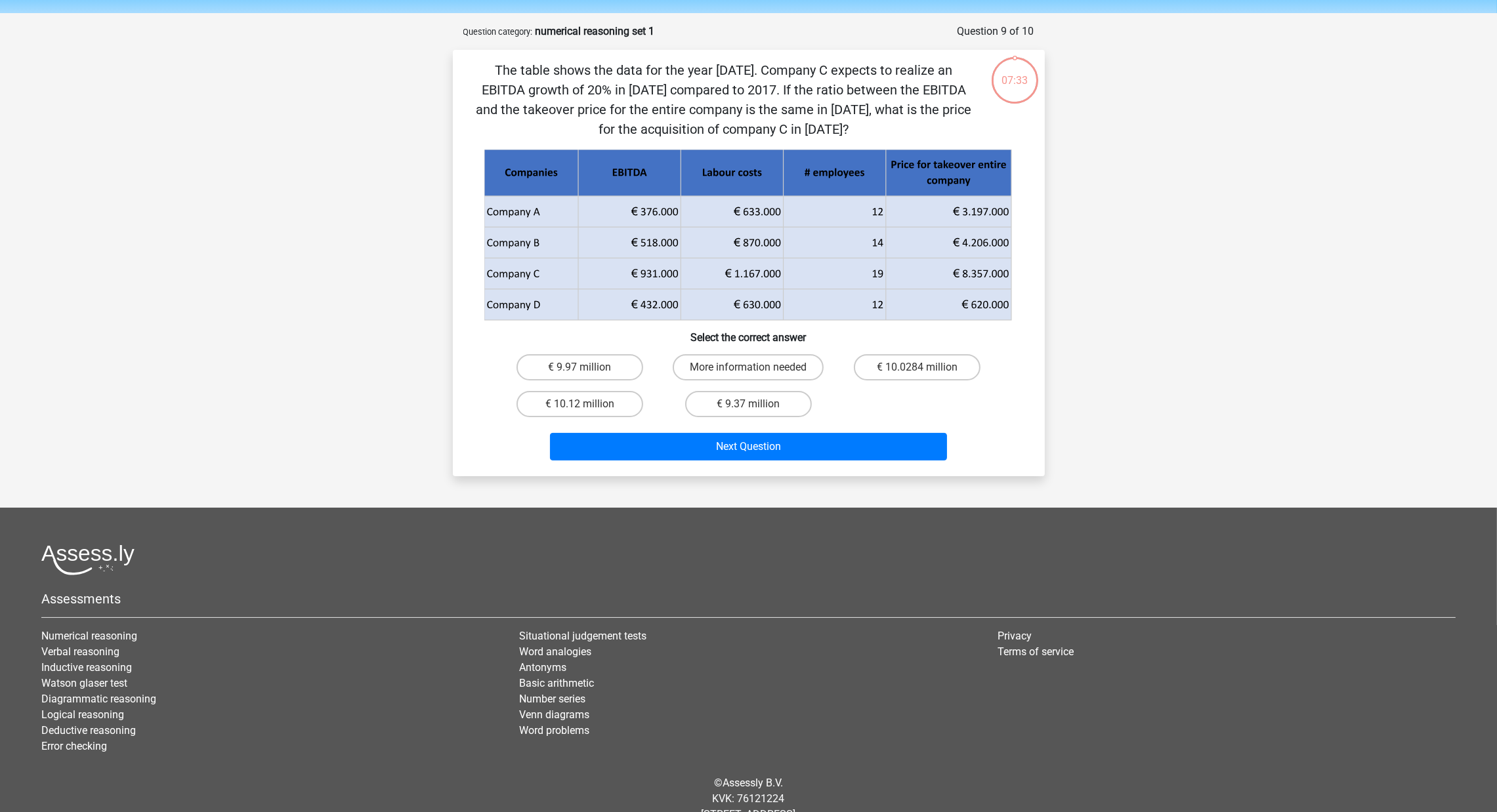
scroll to position [65, 0]
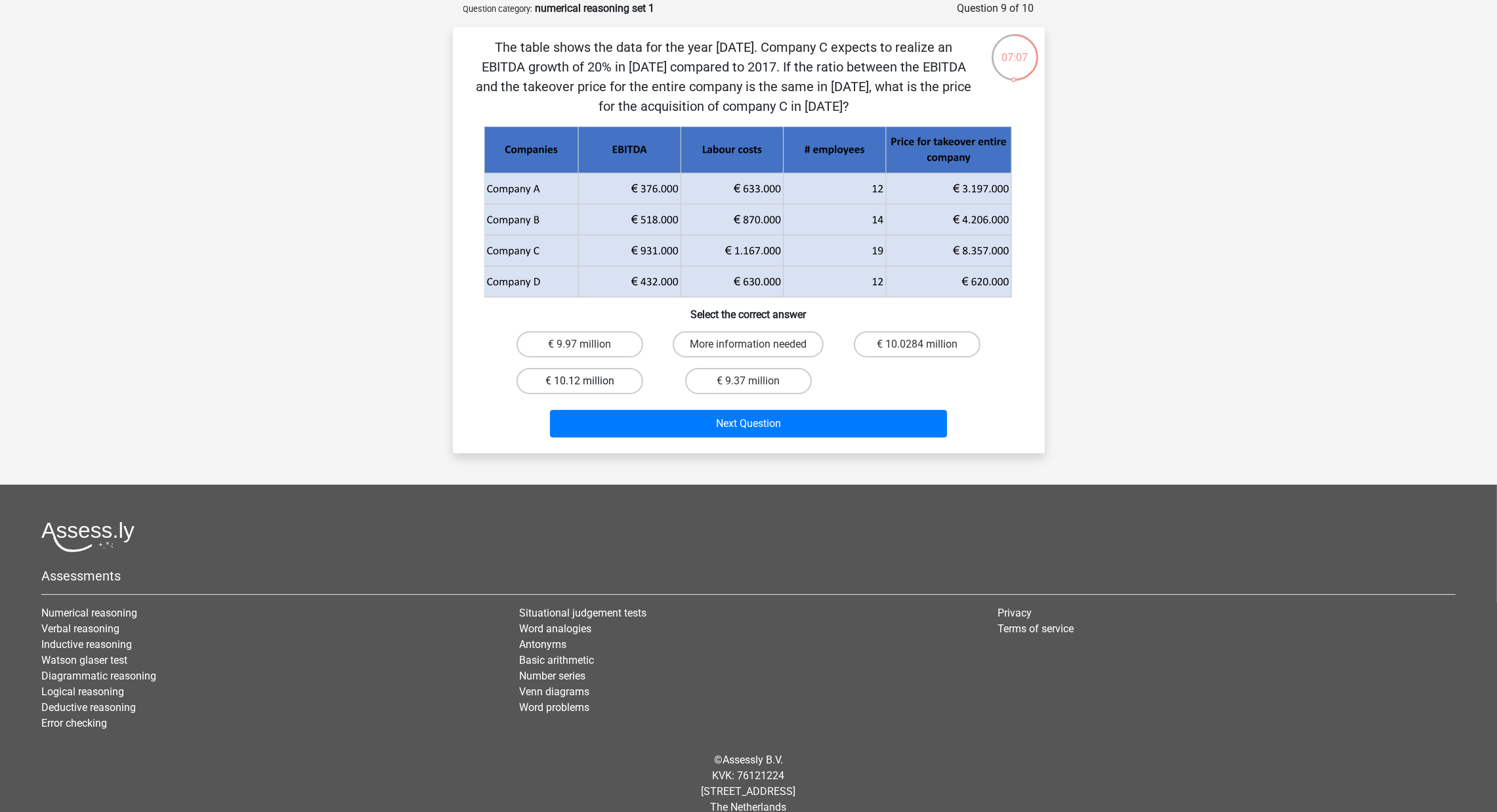
click at [576, 384] on label "€ 10.12 million" at bounding box center [580, 381] width 127 height 26
click at [580, 384] on input "€ 10.12 million" at bounding box center [584, 386] width 9 height 9
radio input "true"
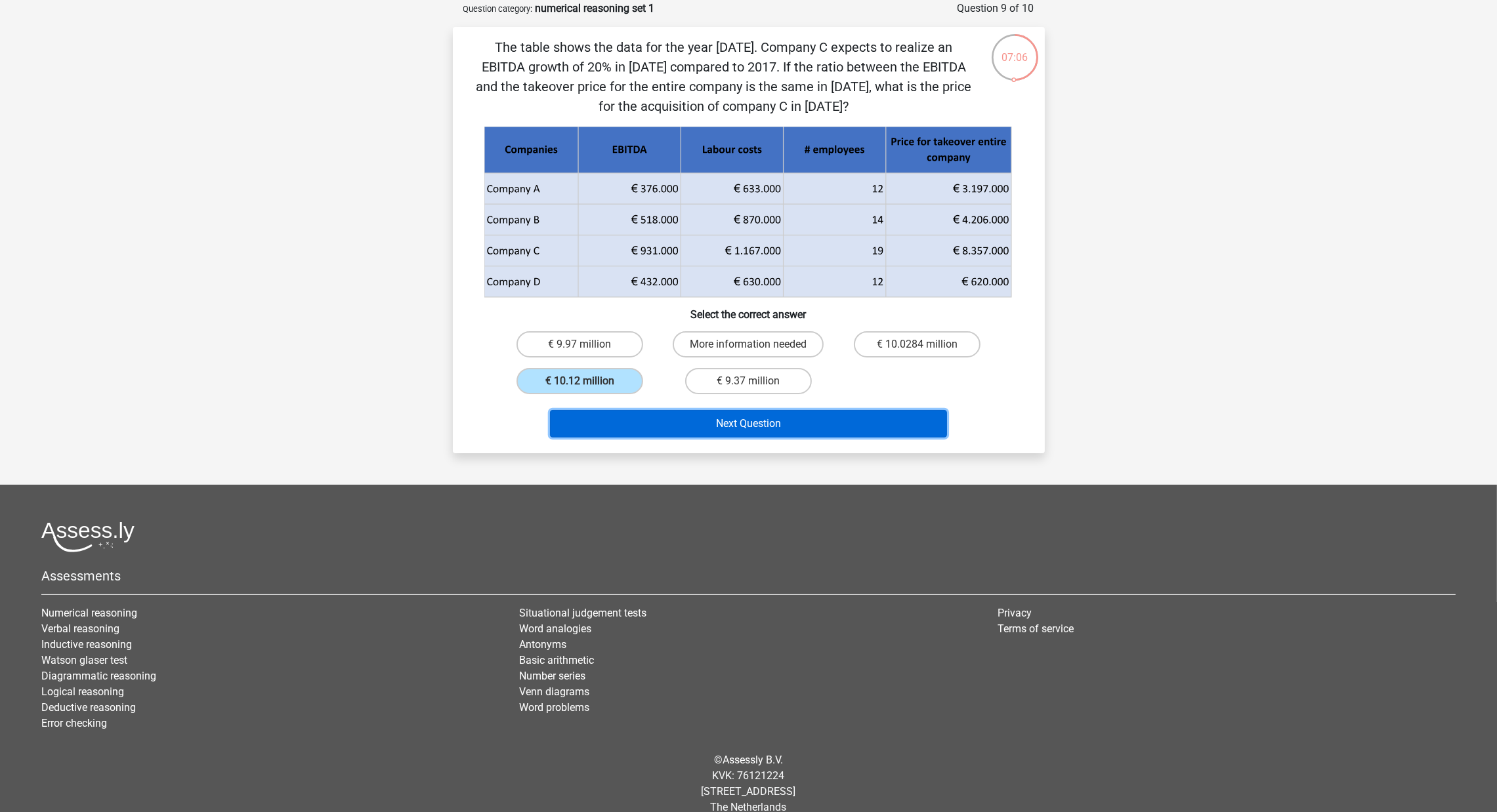
click at [612, 433] on button "Next Question" at bounding box center [748, 424] width 397 height 28
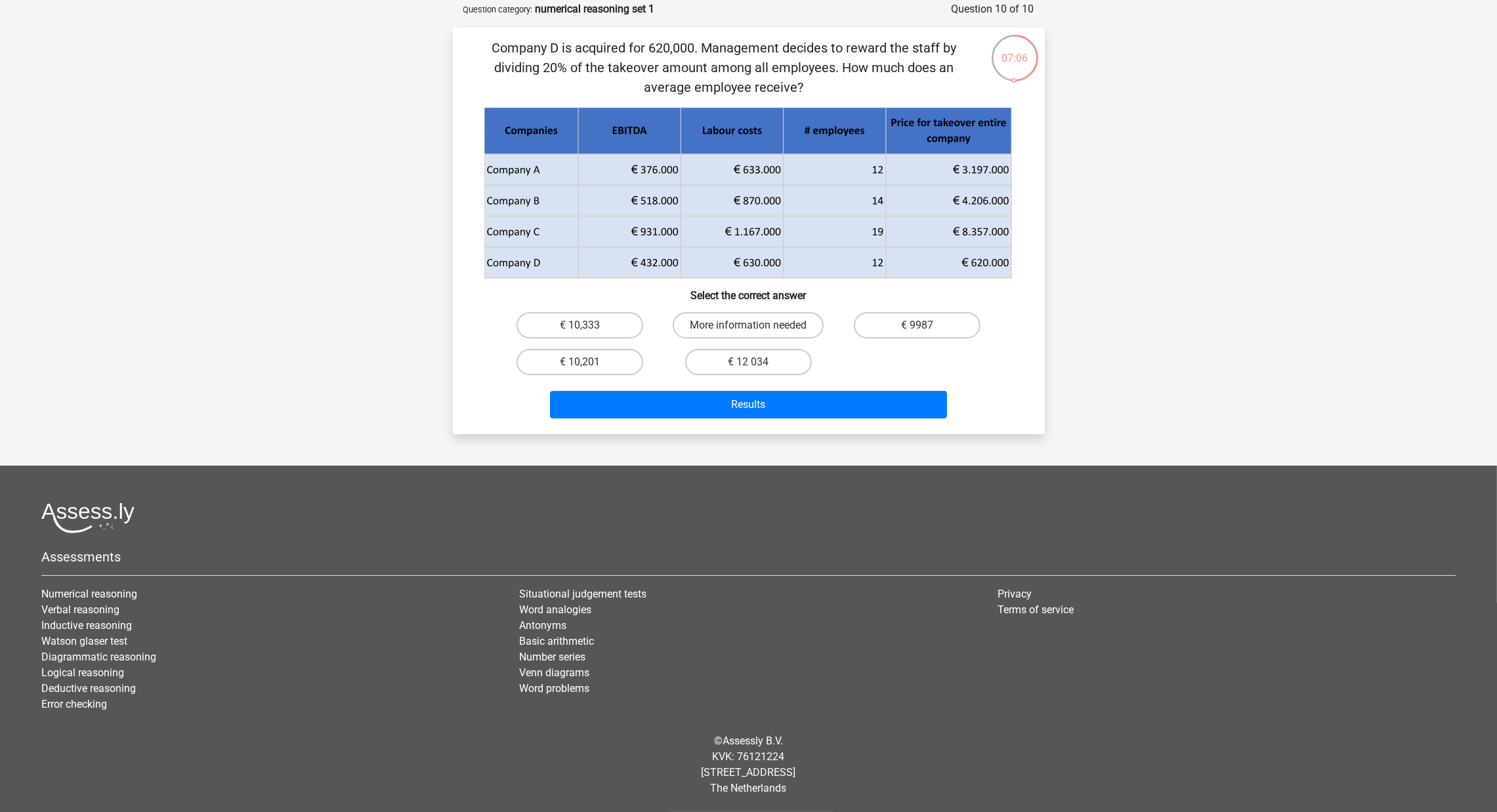
scroll to position [62, 0]
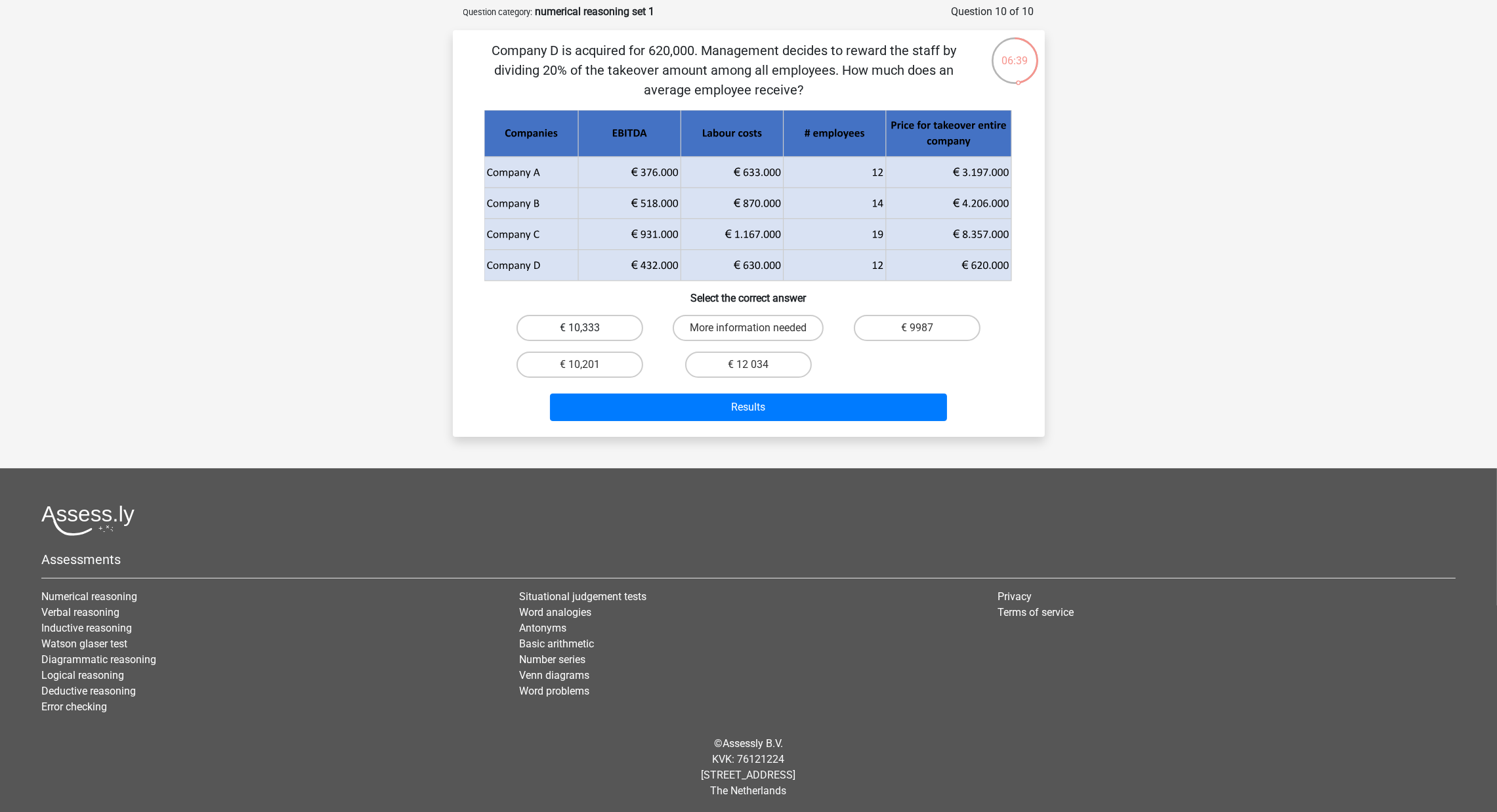
click at [610, 320] on label "€ 10,333" at bounding box center [580, 328] width 127 height 26
click at [588, 328] on input "€ 10,333" at bounding box center [584, 332] width 9 height 9
radio input "true"
click at [643, 395] on button "Results" at bounding box center [748, 407] width 397 height 28
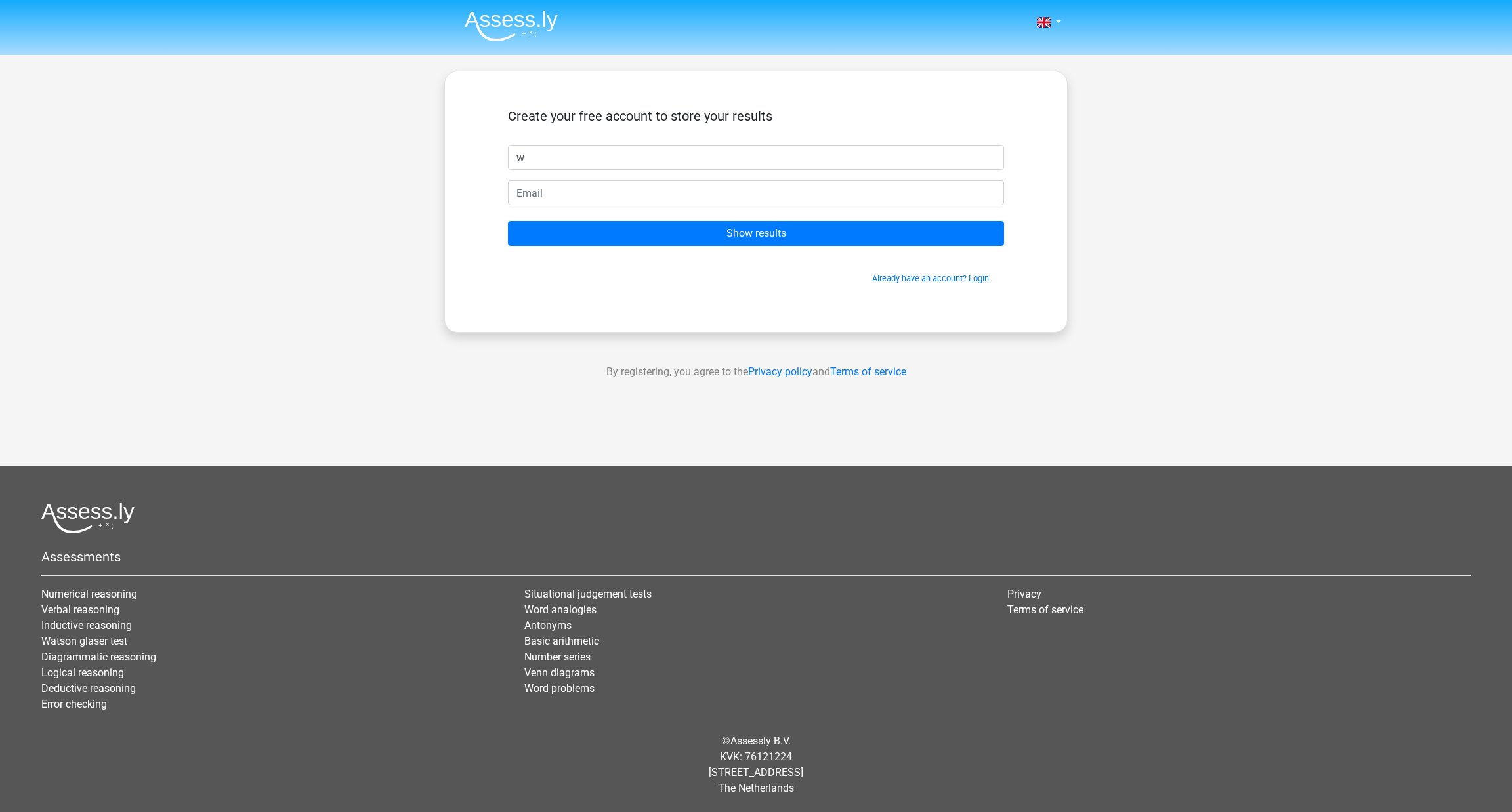
type input "w"
type input "[EMAIL_ADDRESS][DOMAIN_NAME]"
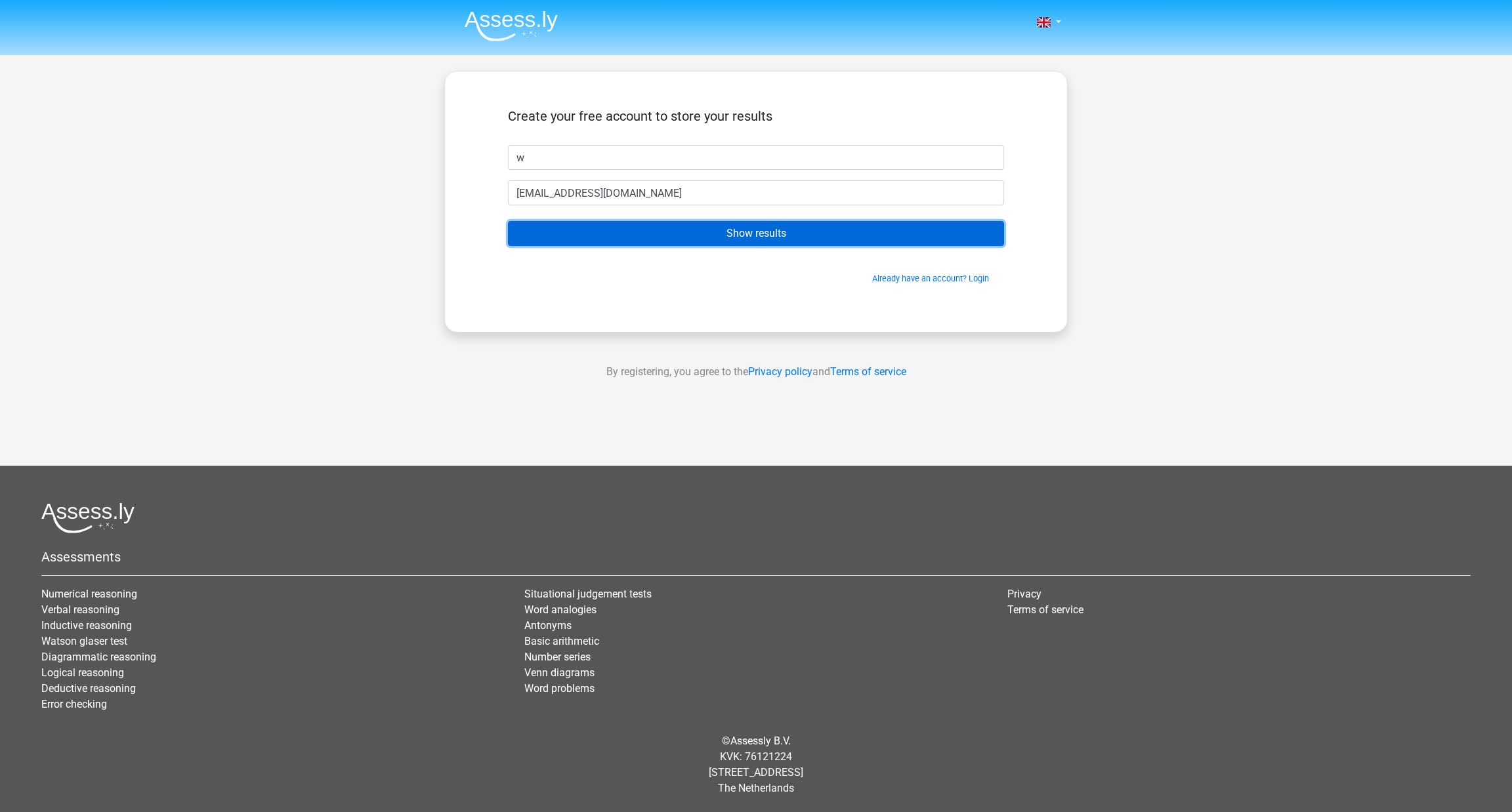
click at [726, 244] on input "Show results" at bounding box center [756, 233] width 496 height 25
